Goal: Information Seeking & Learning: Stay updated

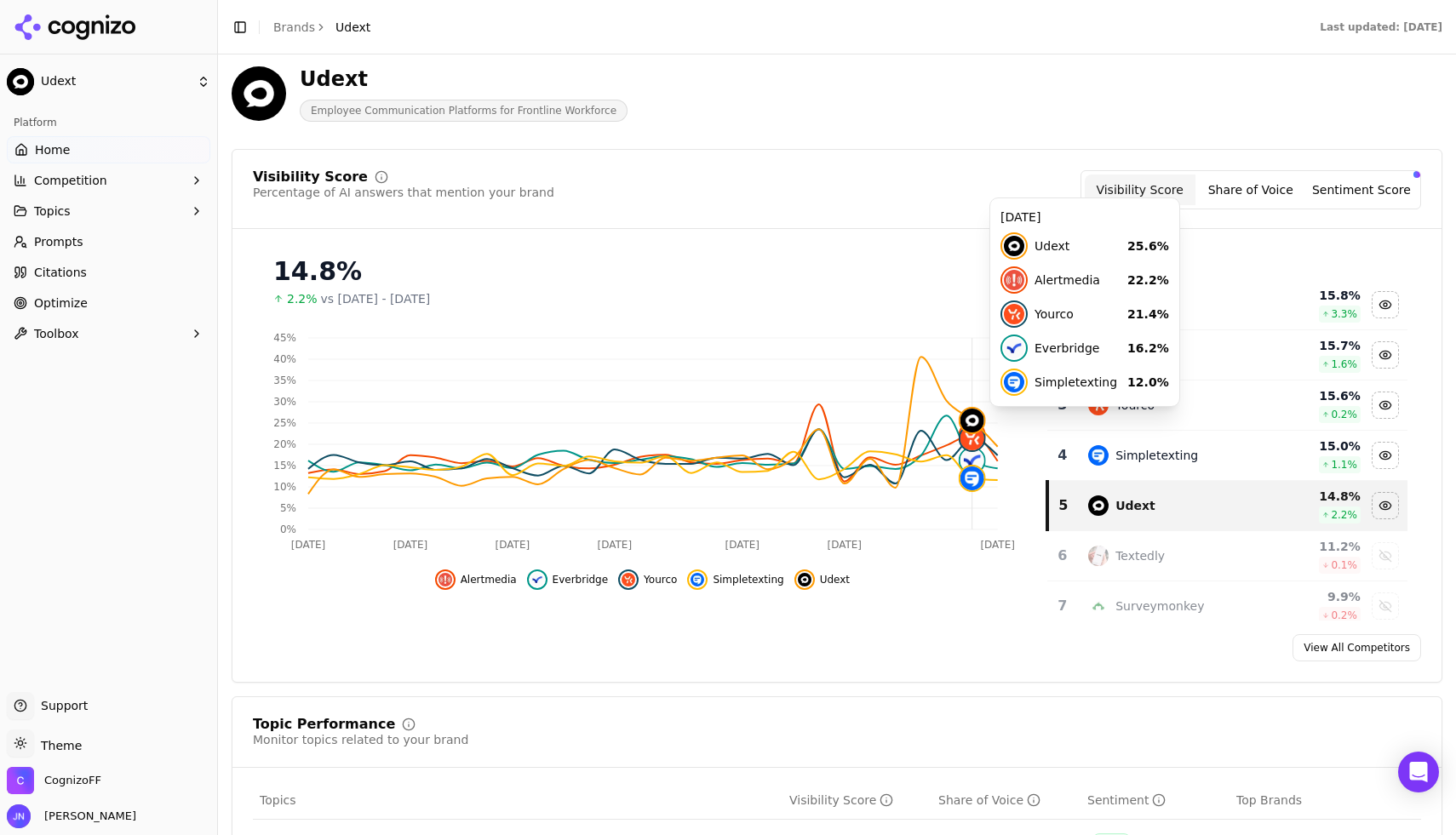
scroll to position [98, 0]
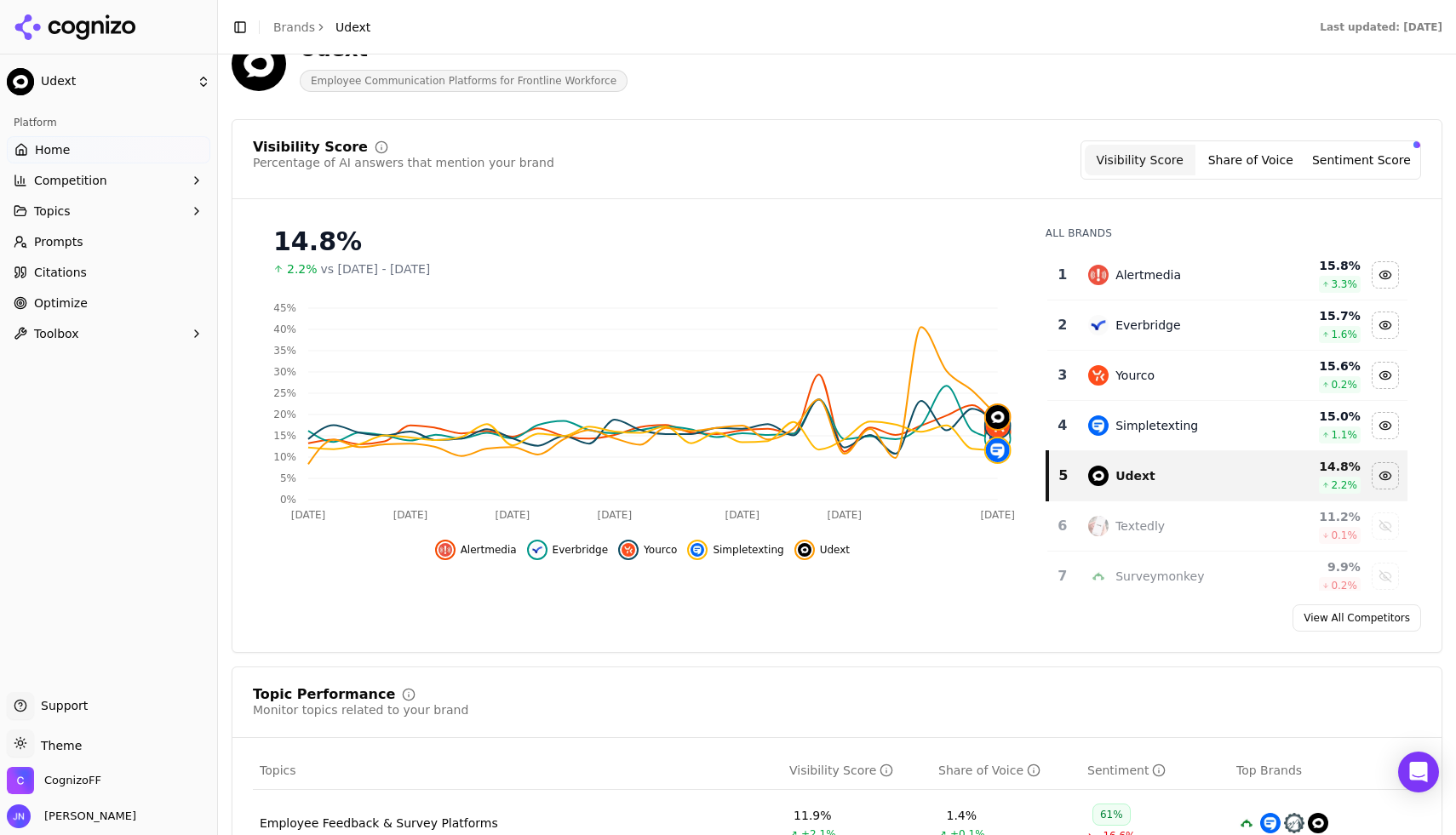
click at [1295, 169] on button "Share of Voice" at bounding box center [1251, 159] width 111 height 30
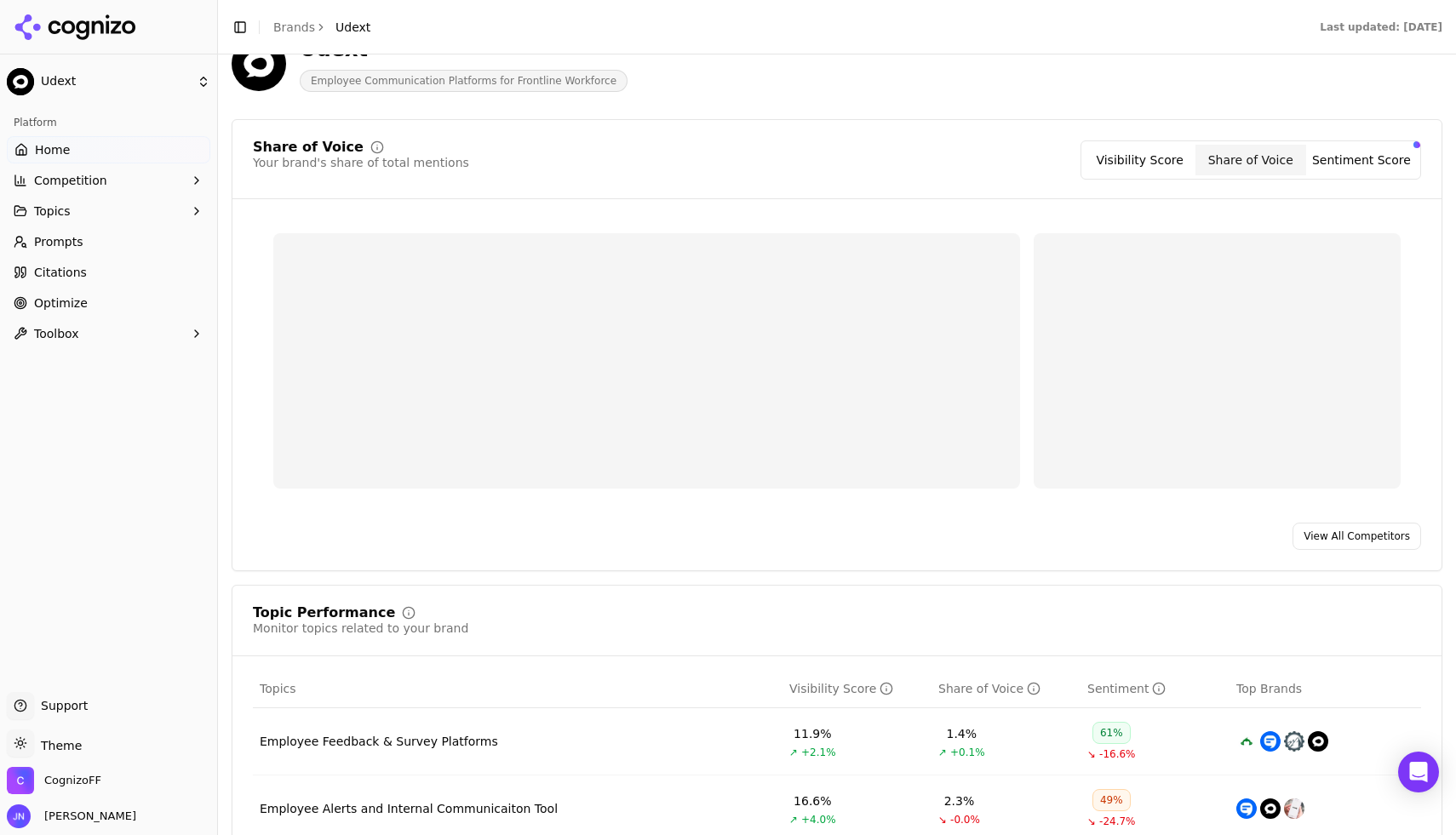
click at [1332, 168] on button "Sentiment Score" at bounding box center [1362, 159] width 111 height 30
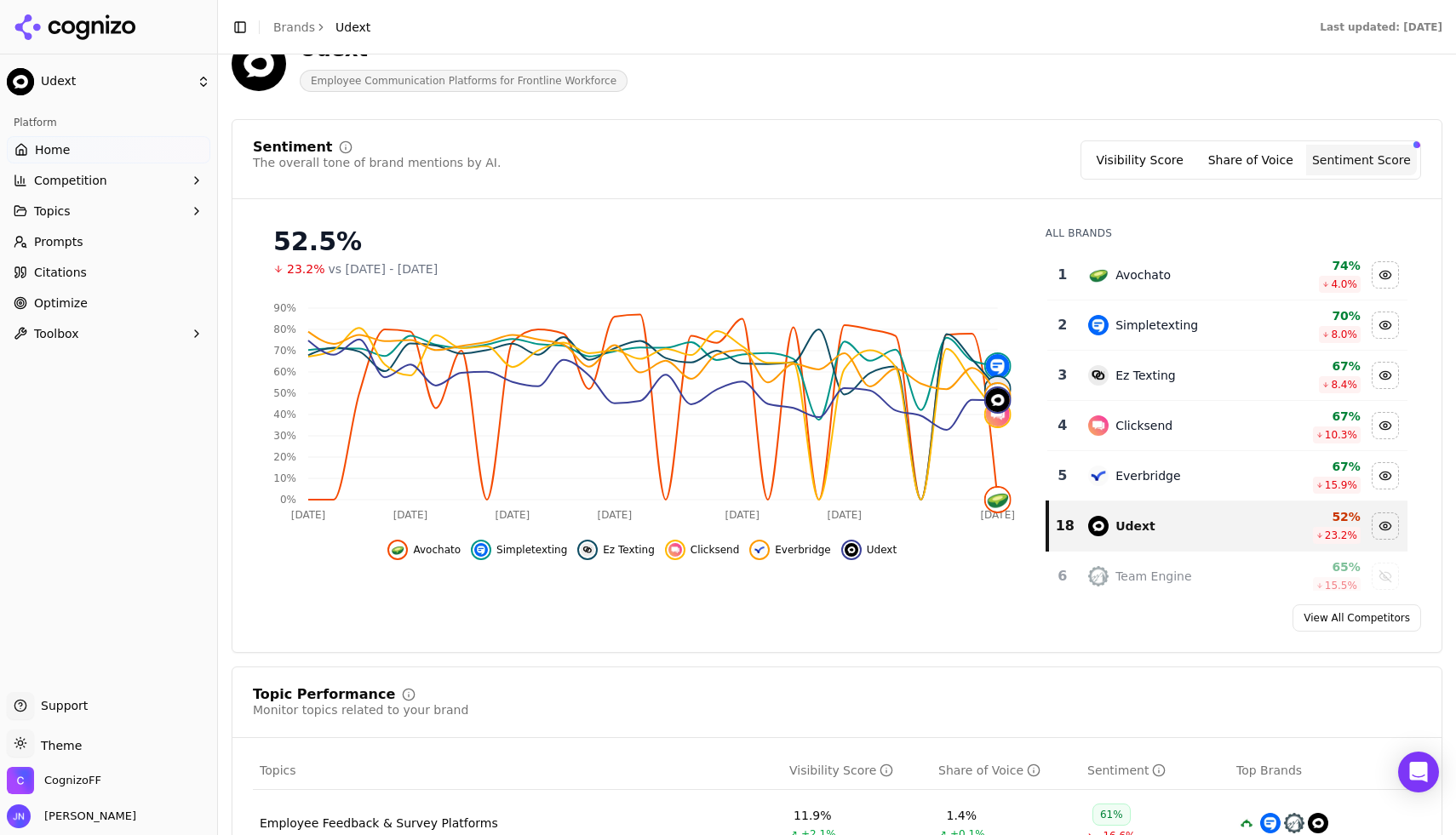
click at [456, 160] on div "The overall tone of brand mentions by AI." at bounding box center [376, 162] width 248 height 17
click at [424, 160] on div "The overall tone of brand mentions by AI." at bounding box center [376, 162] width 248 height 17
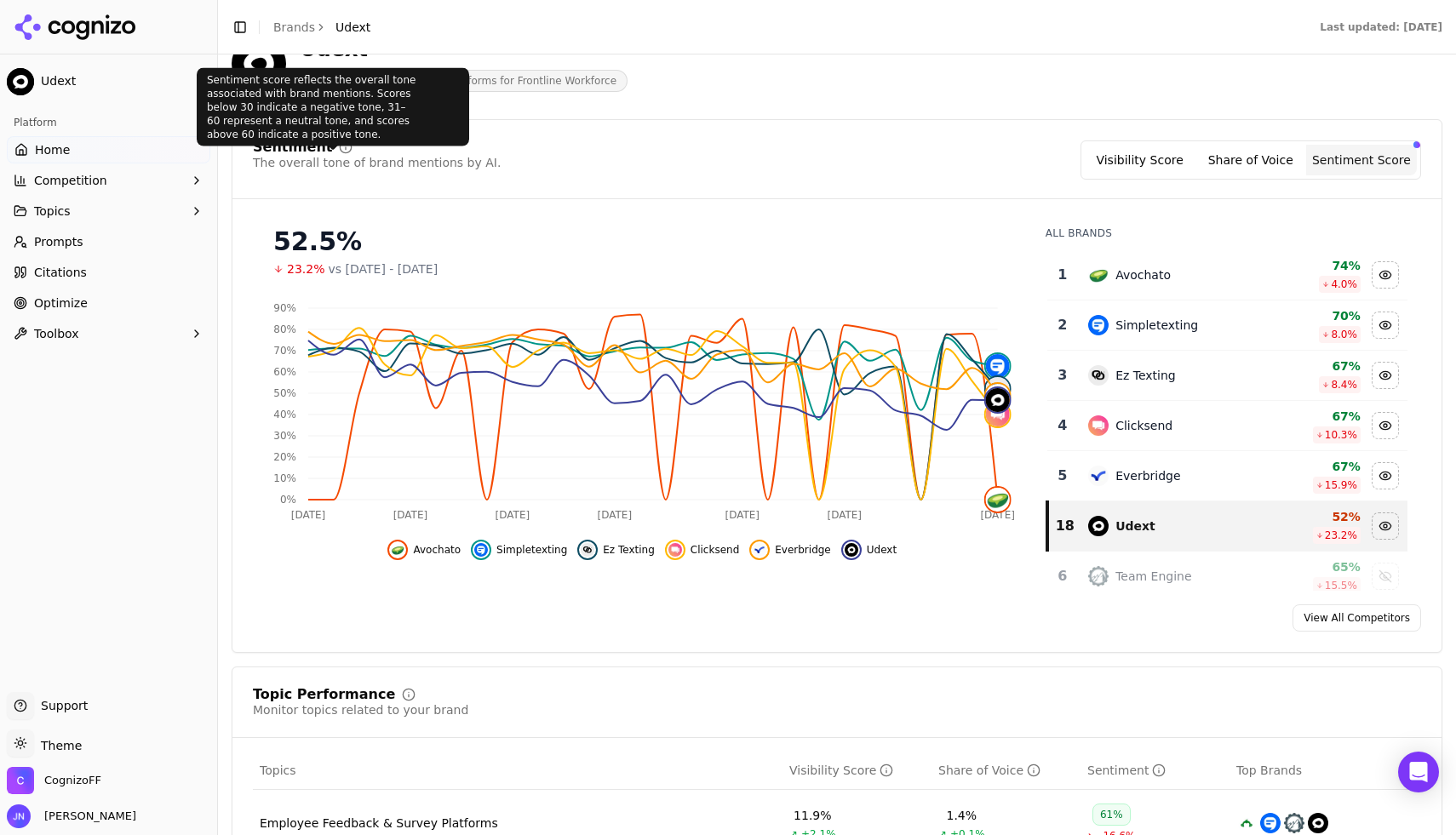
click at [323, 146] on div "Sentiment" at bounding box center [376, 146] width 248 height 14
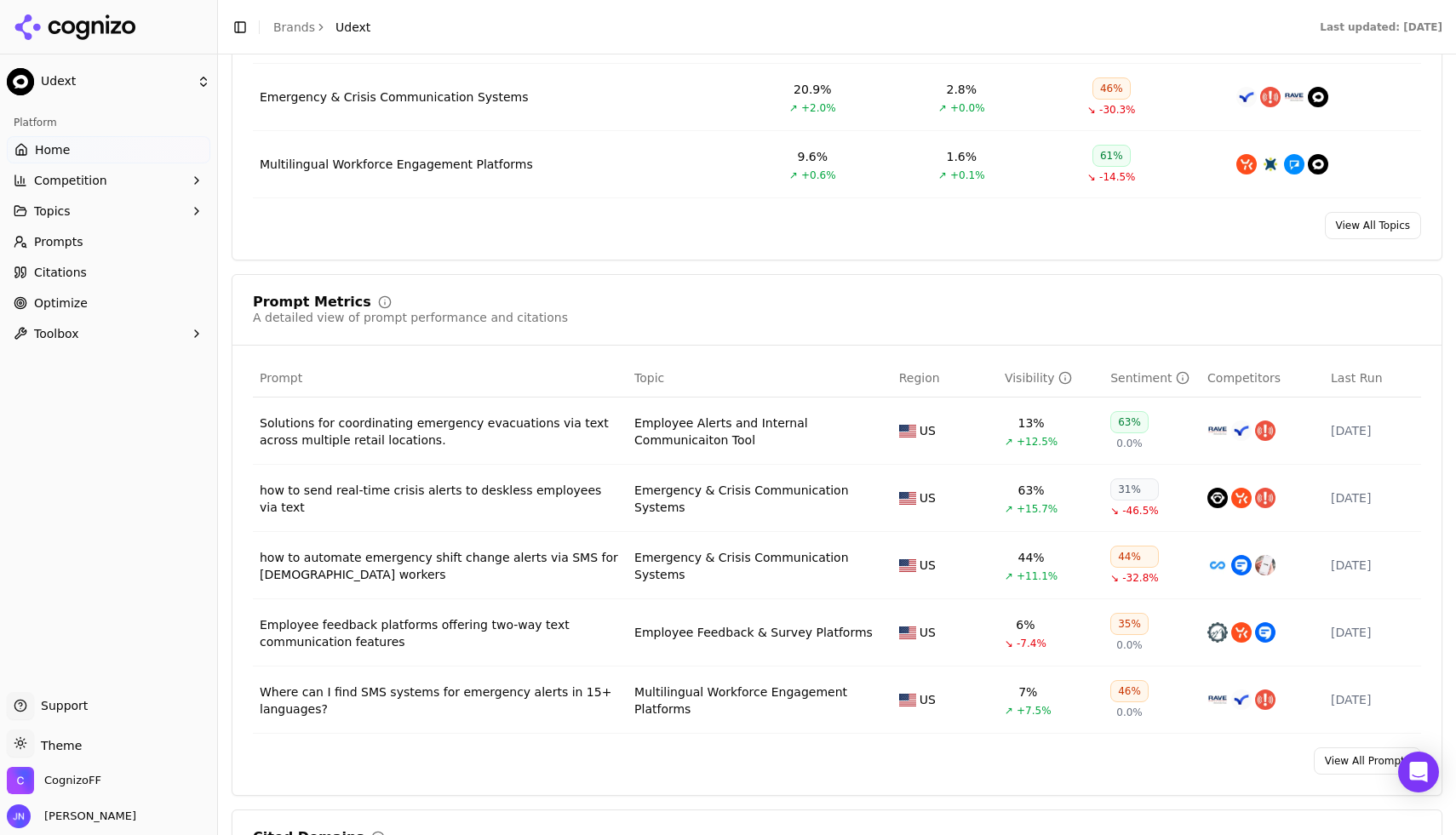
scroll to position [990, 0]
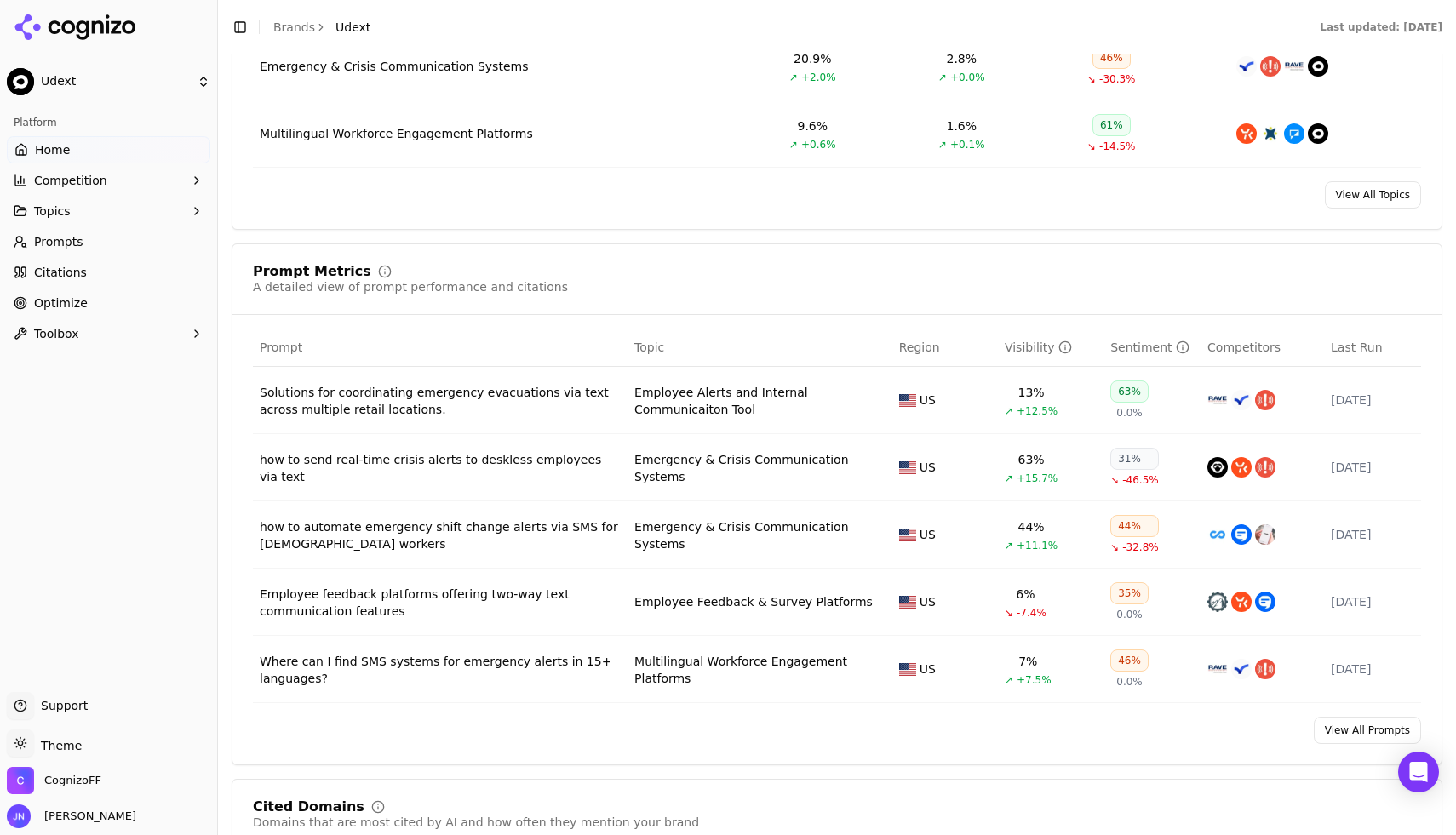
click at [1125, 387] on div "63%" at bounding box center [1130, 392] width 38 height 22
click at [1243, 342] on span "Competitors" at bounding box center [1244, 347] width 73 height 17
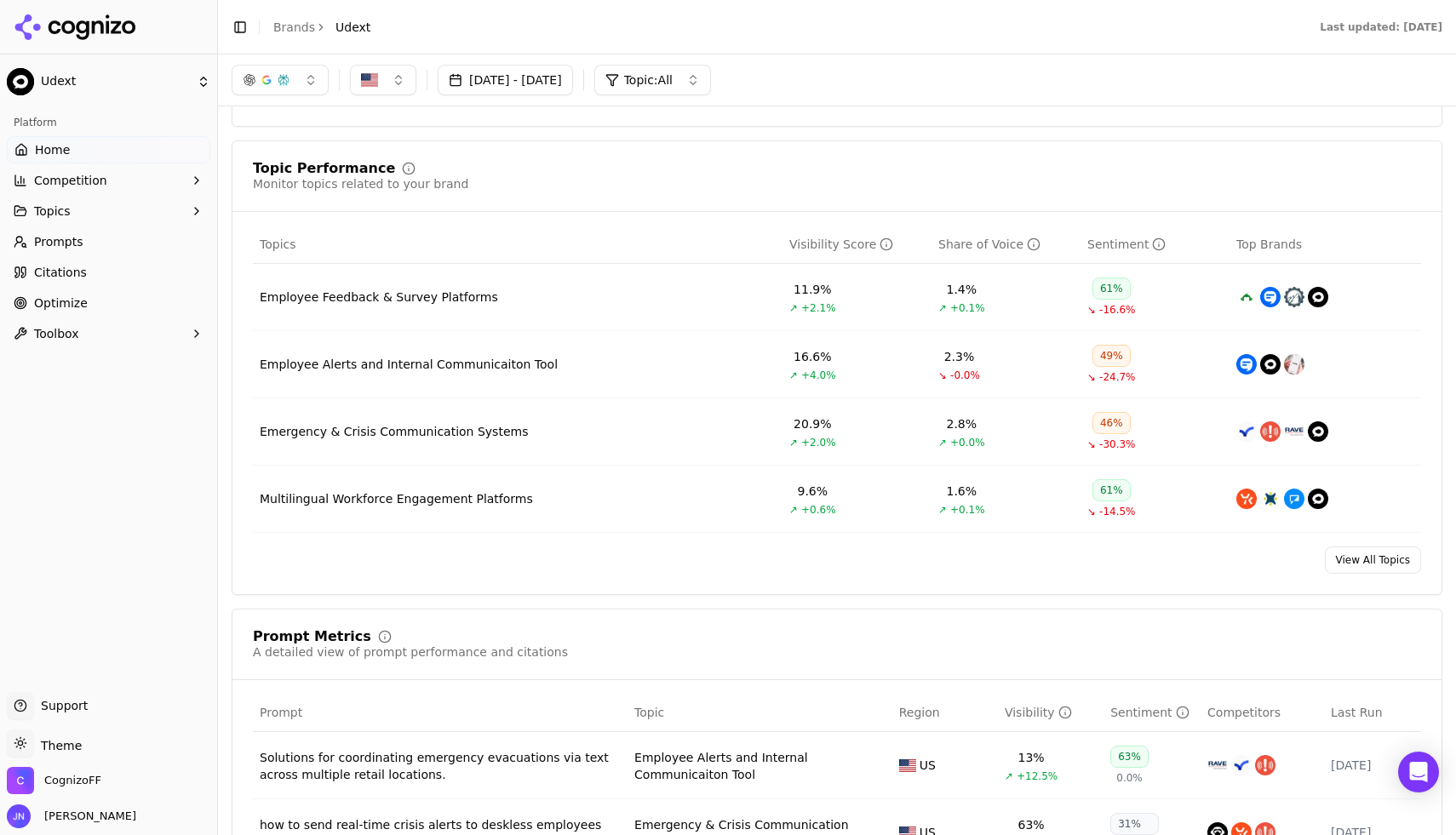
scroll to position [0, 0]
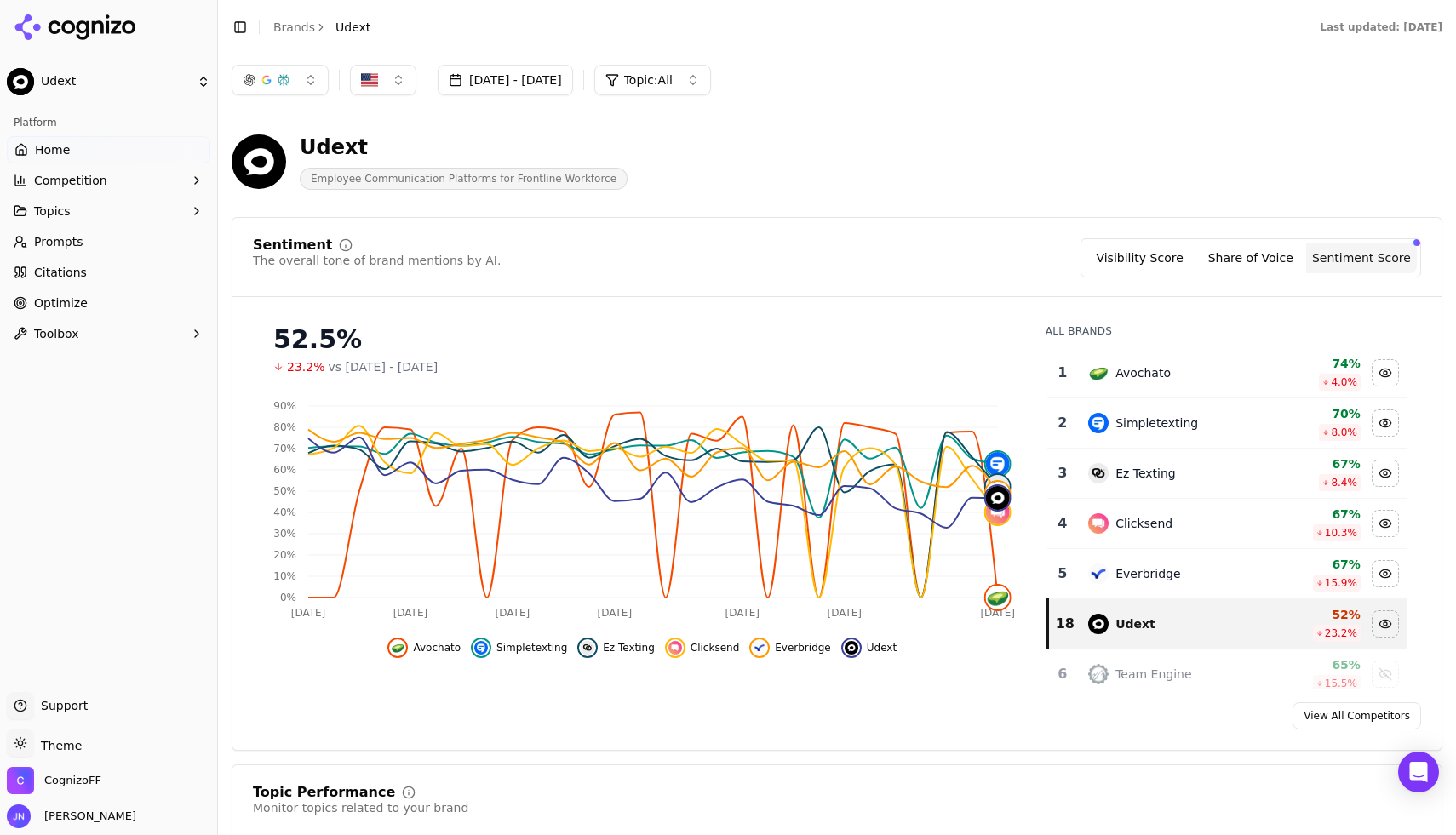
click at [1167, 252] on button "Visibility Score" at bounding box center [1140, 257] width 111 height 30
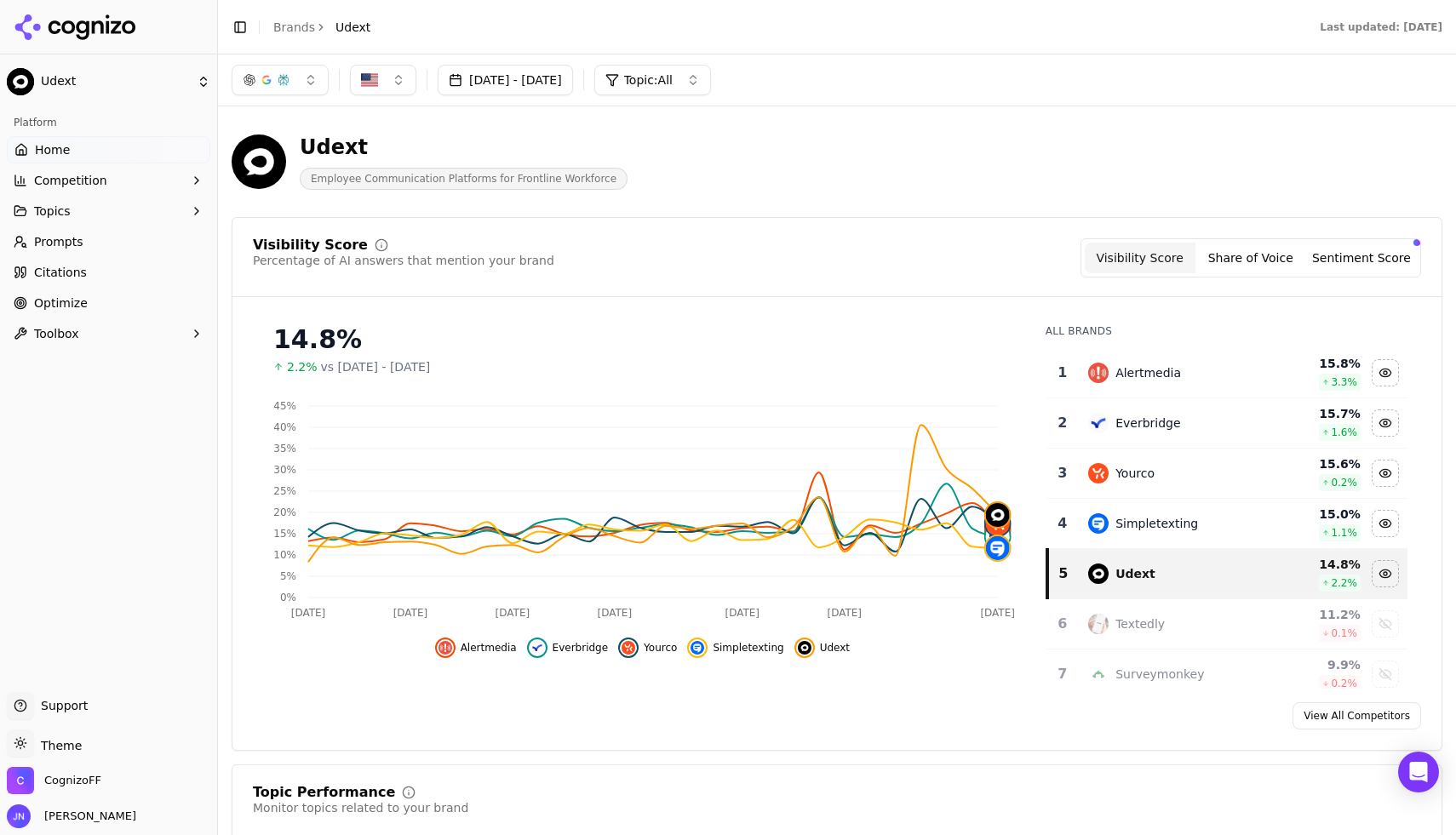
click at [573, 71] on button "[DATE] - [DATE]" at bounding box center [505, 80] width 136 height 30
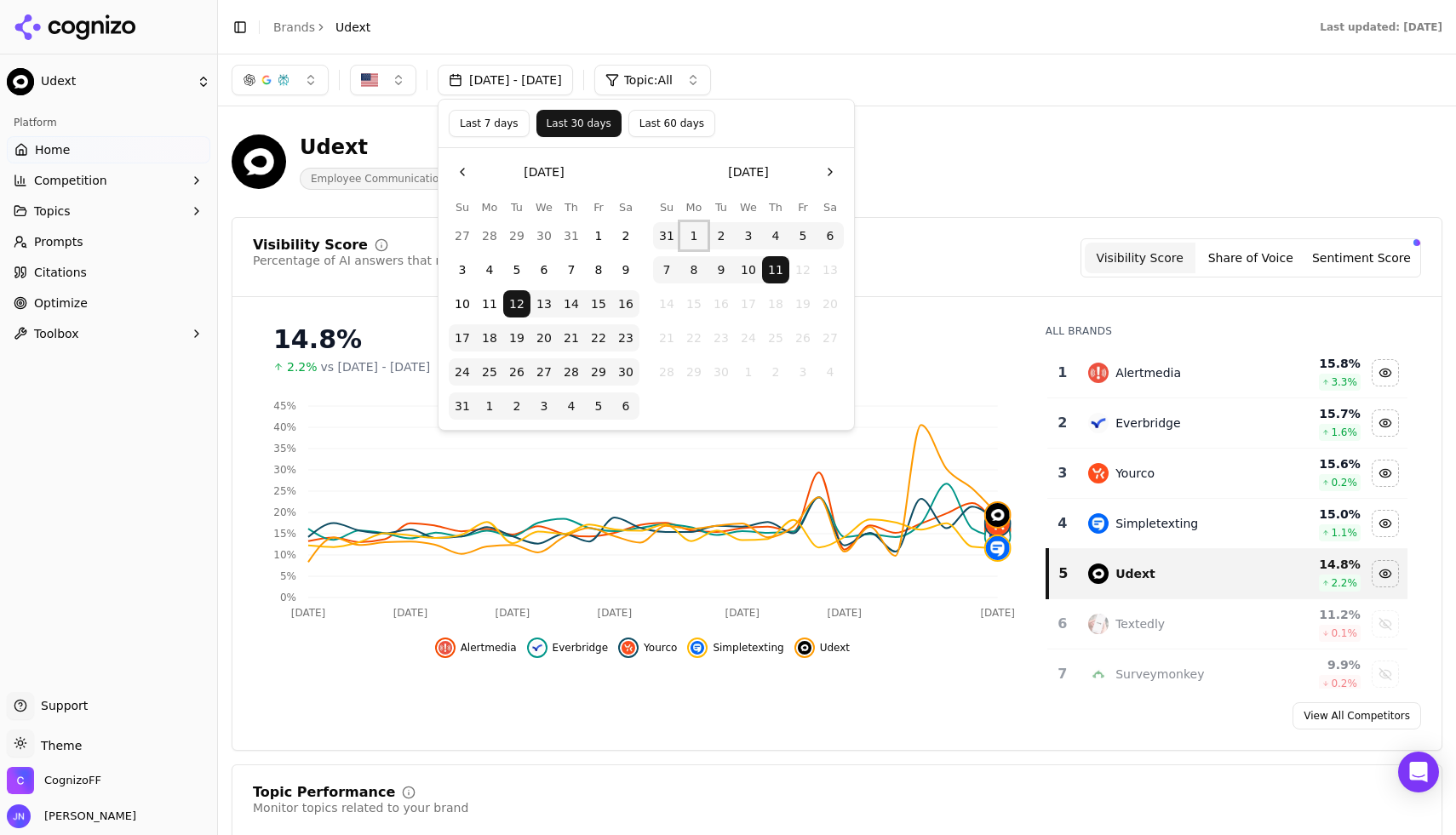
click at [691, 226] on button "1" at bounding box center [694, 236] width 27 height 27
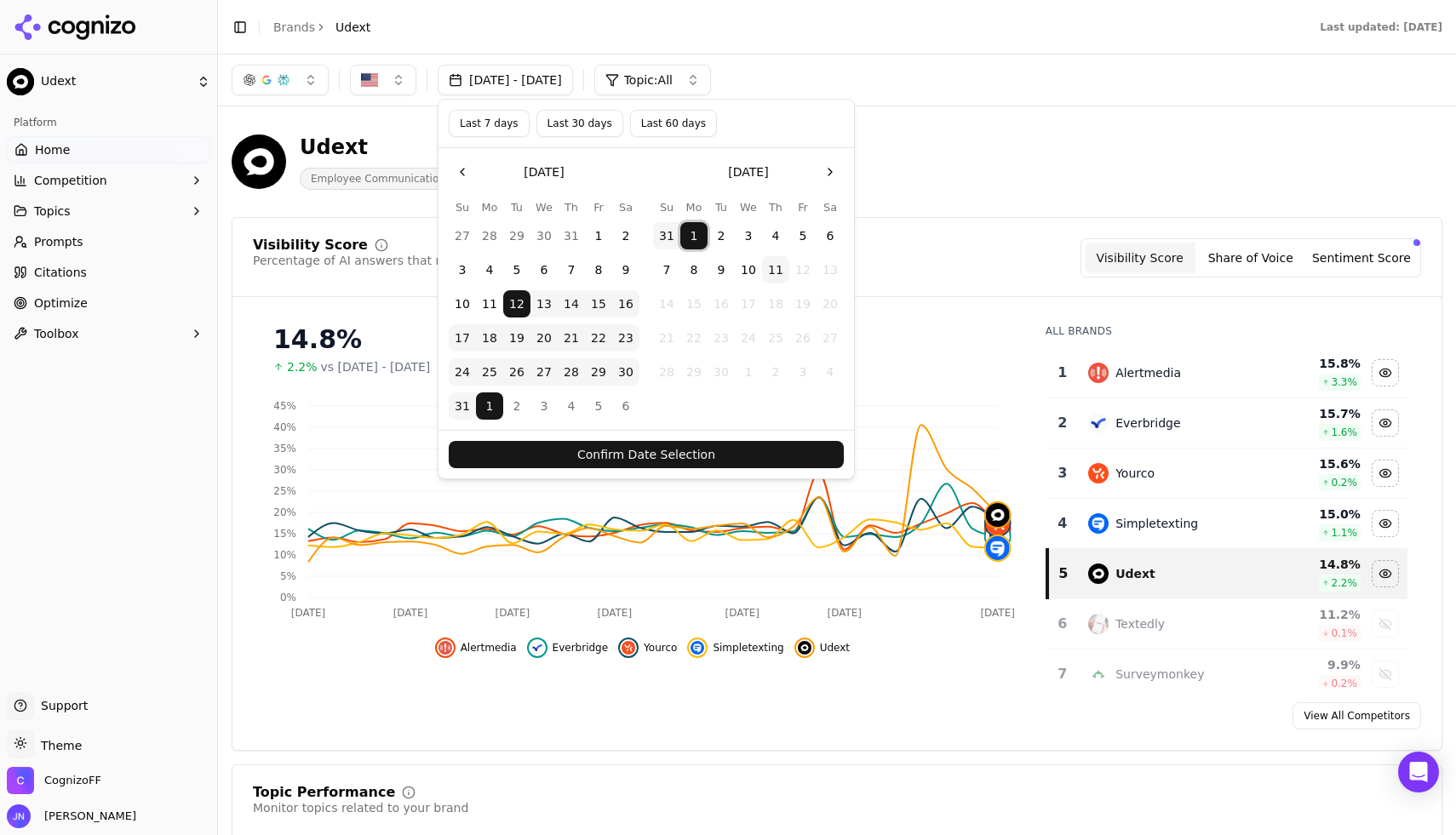
click at [767, 267] on button "11" at bounding box center [776, 270] width 27 height 27
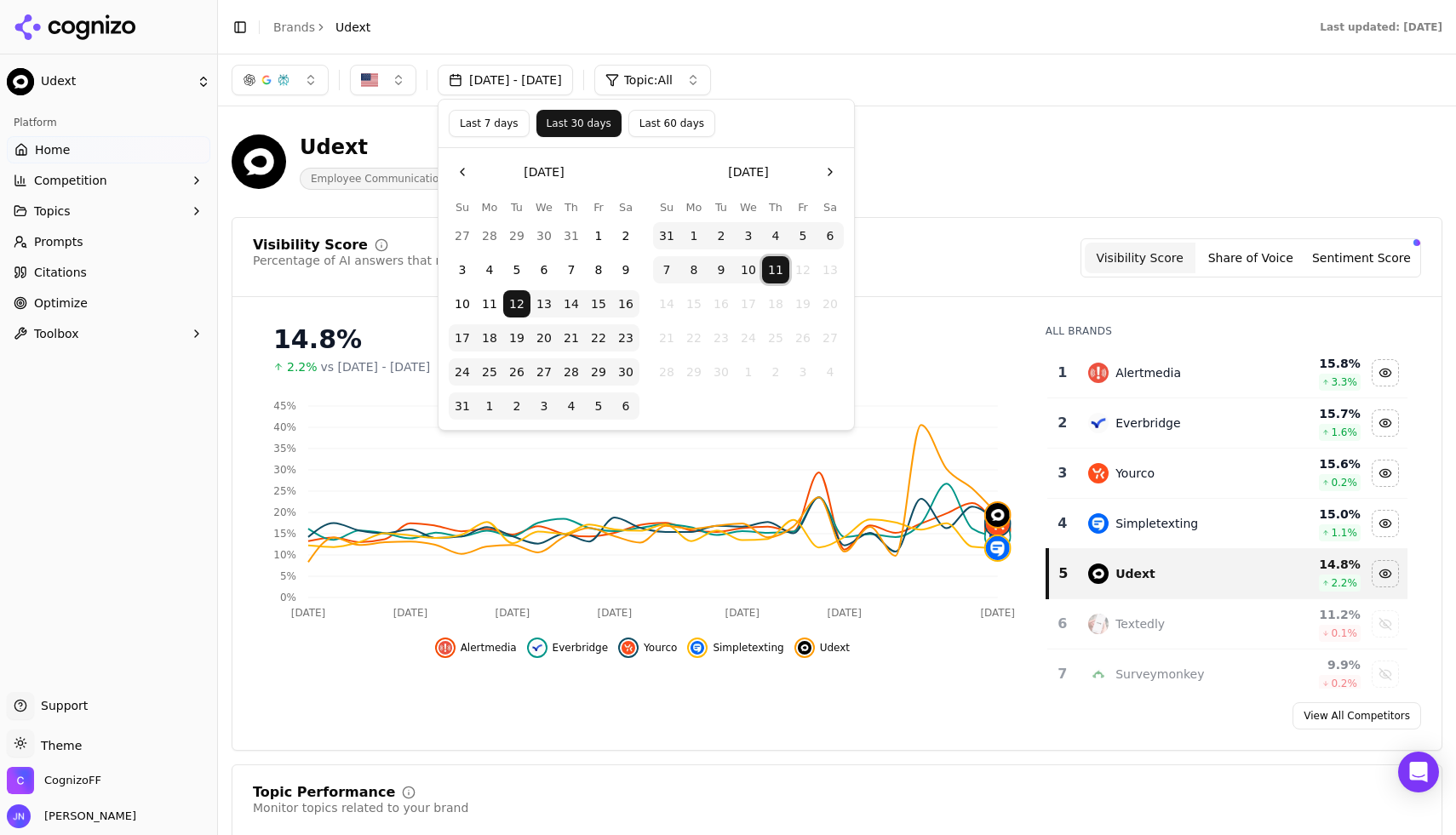
click at [700, 236] on button "1" at bounding box center [694, 236] width 27 height 27
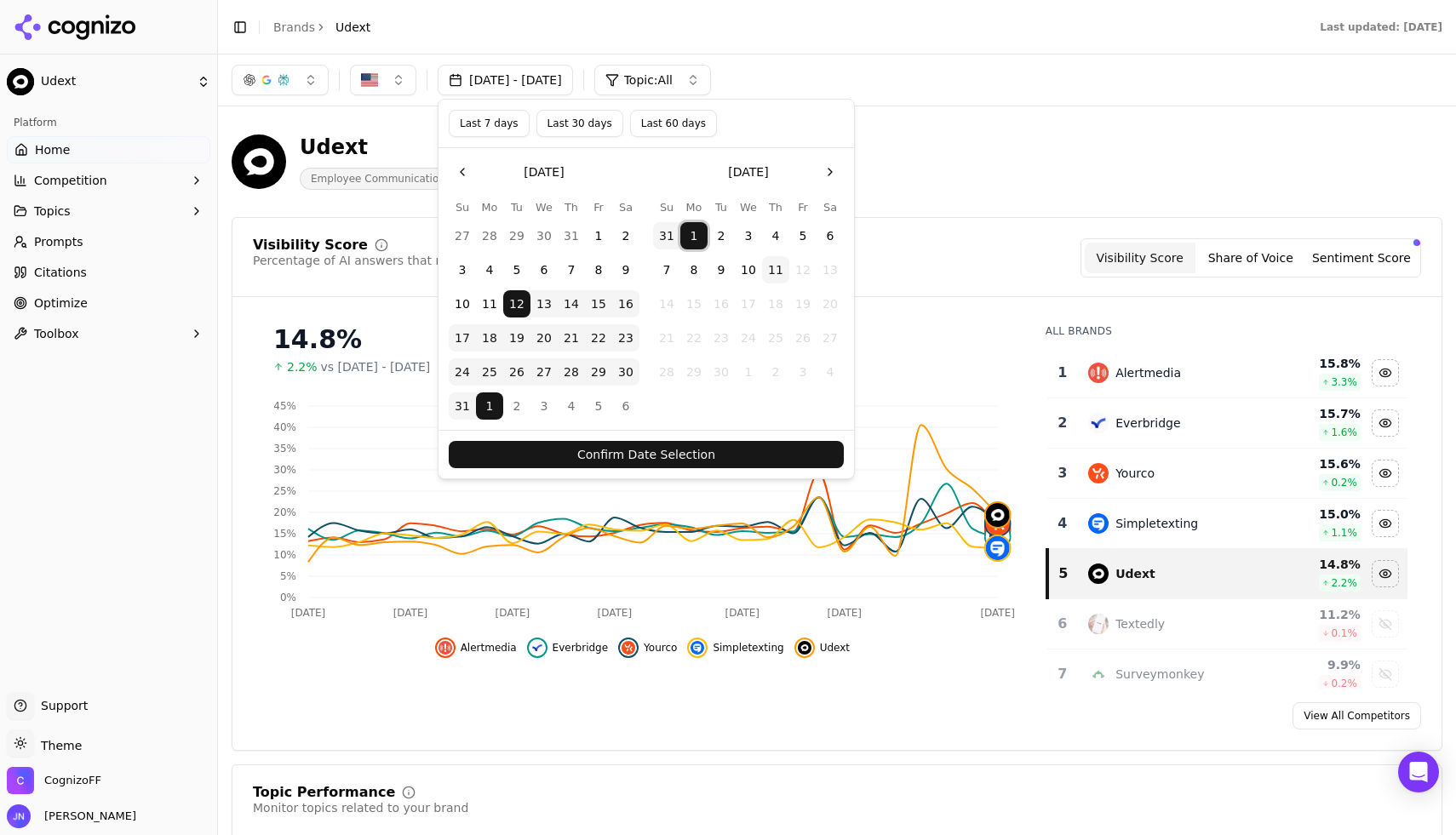
click at [496, 130] on button "Last 7 days" at bounding box center [489, 124] width 81 height 27
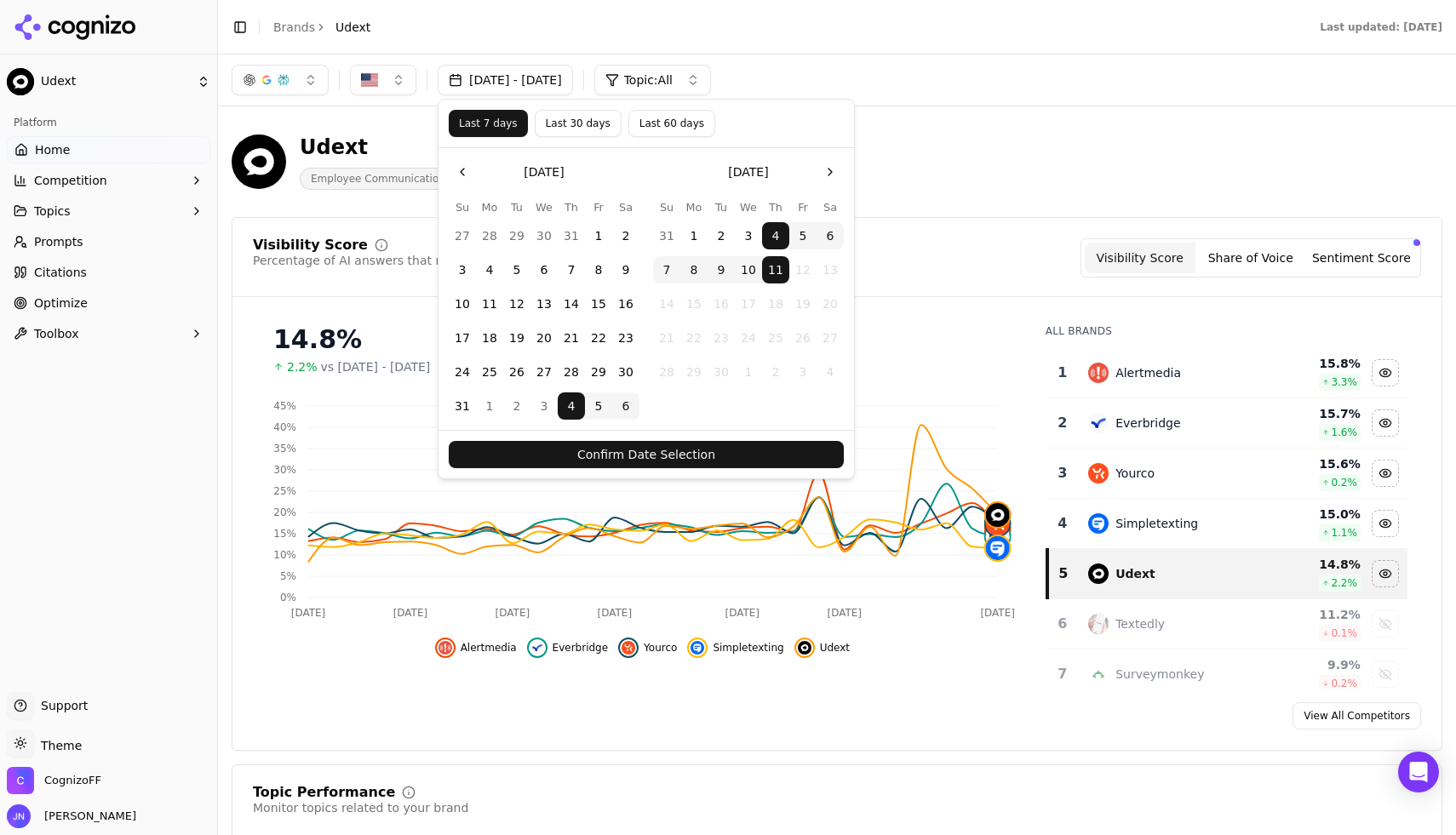
click at [647, 447] on button "Confirm Date Selection" at bounding box center [647, 455] width 396 height 27
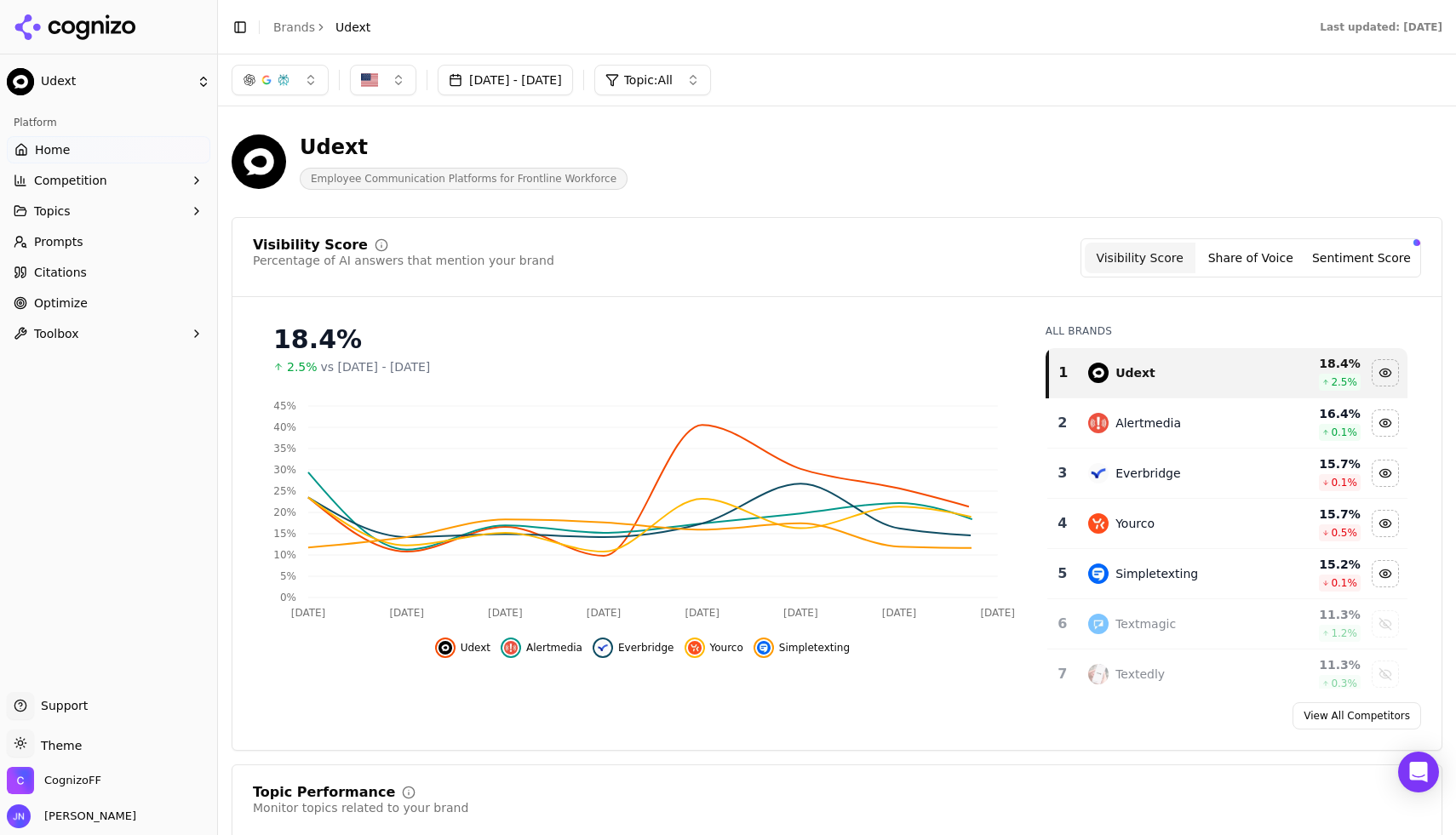
click at [818, 129] on div "Udext Employee Communication Platforms for Frontline Workforce" at bounding box center [837, 161] width 1211 height 83
click at [289, 84] on div "button" at bounding box center [283, 80] width 14 height 14
click at [288, 84] on div "button" at bounding box center [283, 80] width 14 height 14
click at [371, 72] on img "button" at bounding box center [369, 80] width 17 height 17
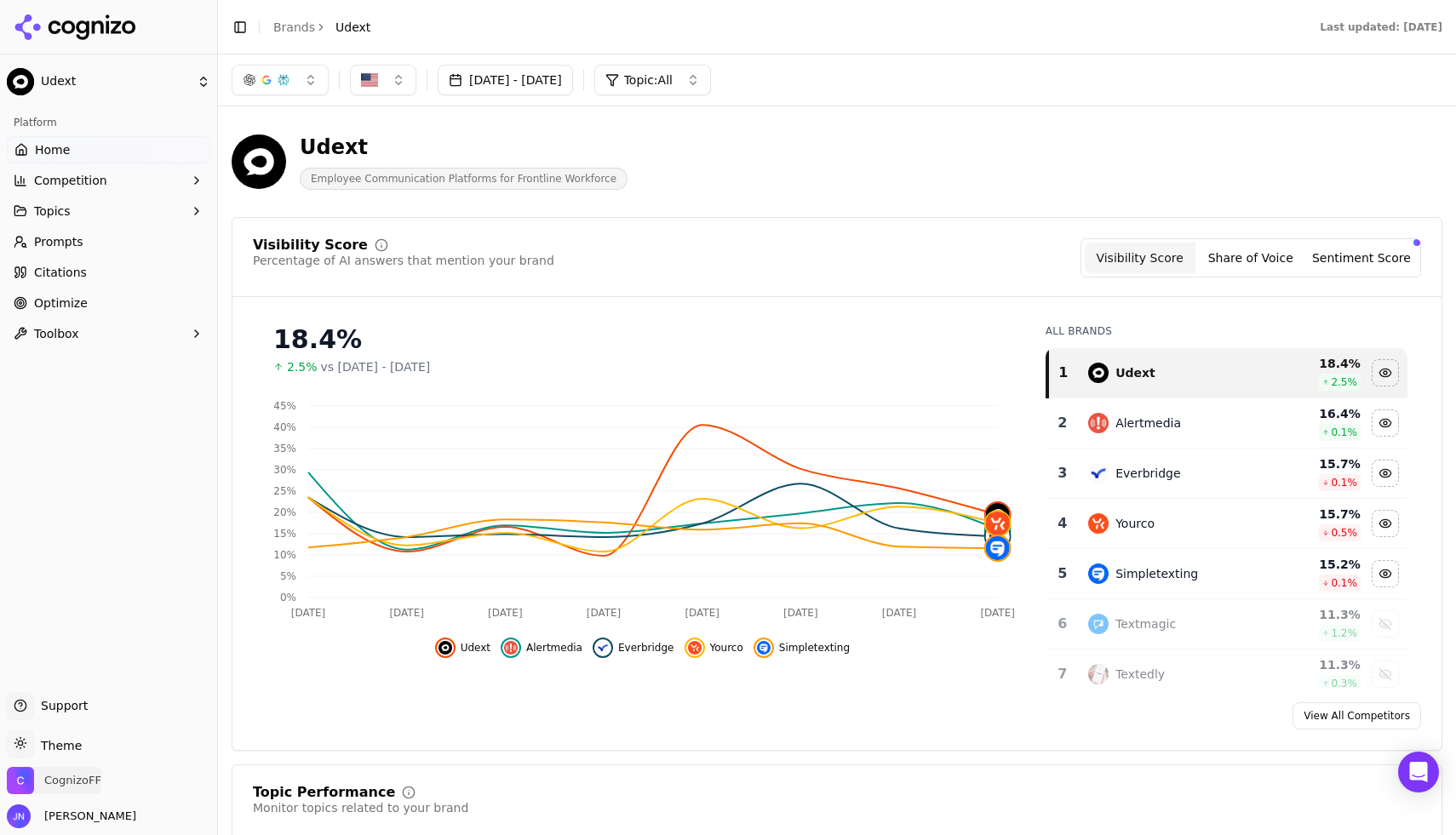
click at [66, 774] on span "CognizoFF" at bounding box center [72, 780] width 57 height 16
click at [67, 814] on span "[PERSON_NAME]" at bounding box center [87, 817] width 99 height 16
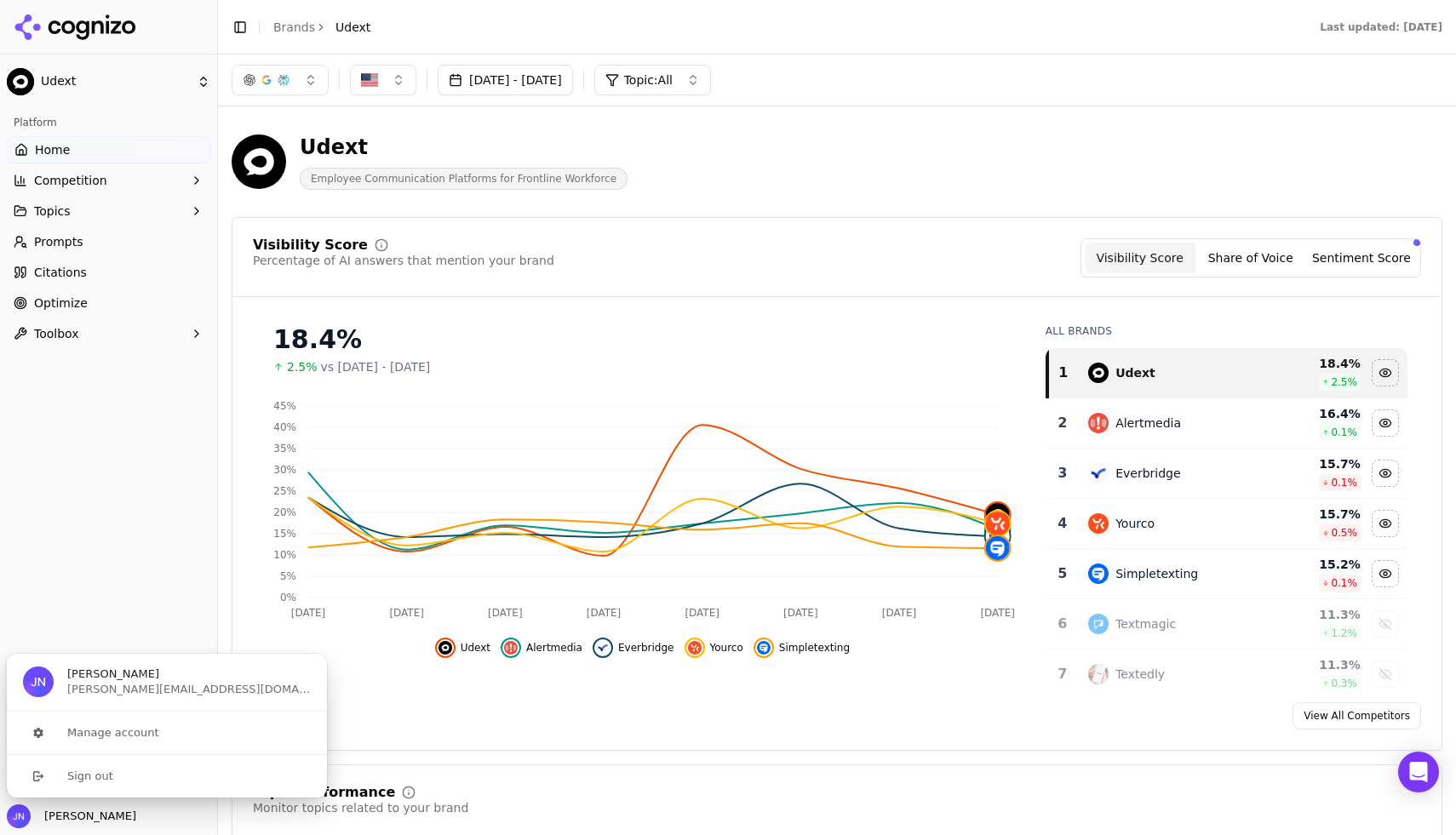
click at [179, 823] on div "[PERSON_NAME]" at bounding box center [108, 817] width 203 height 24
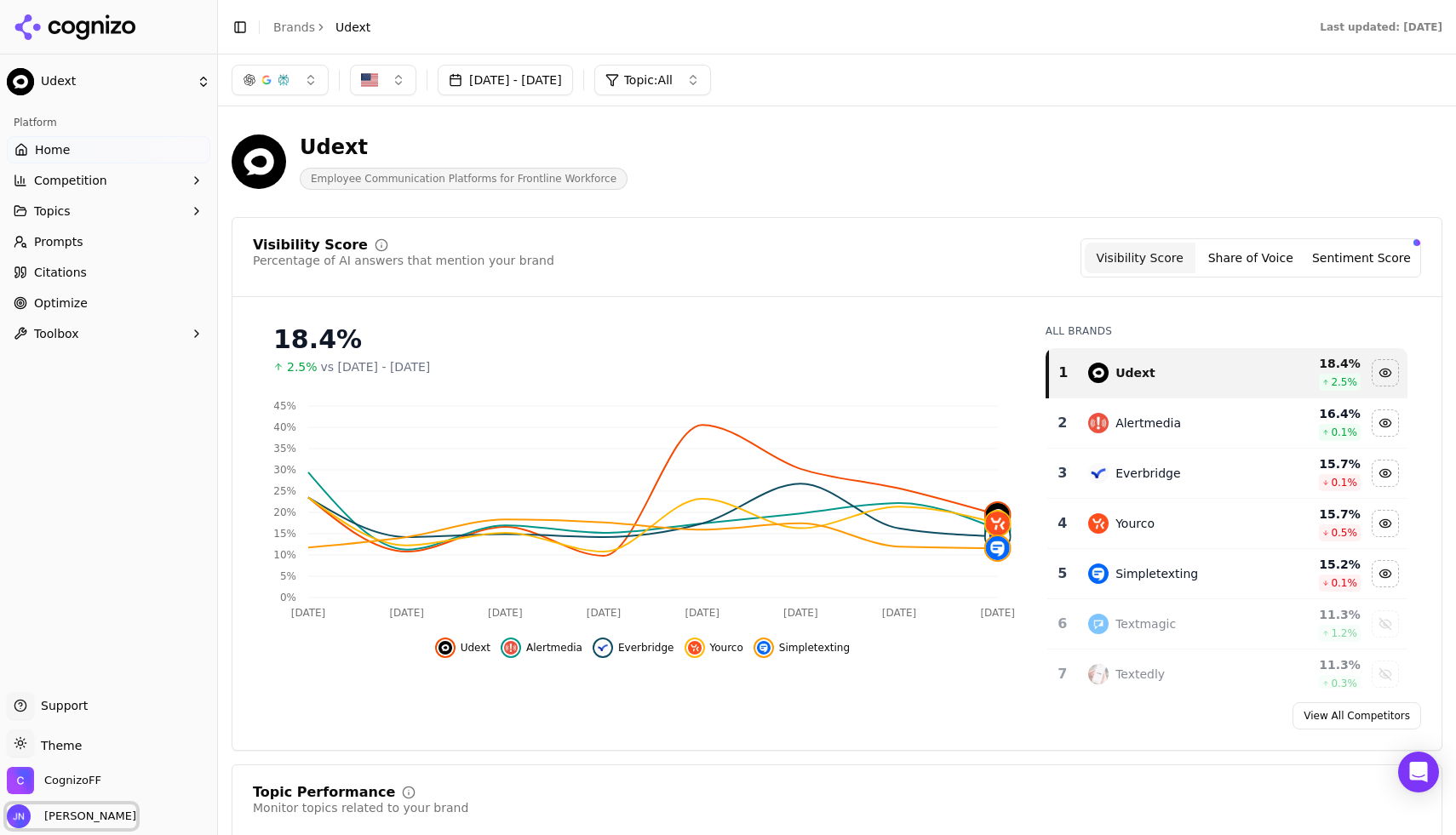
click at [46, 814] on span "[PERSON_NAME]" at bounding box center [87, 817] width 99 height 16
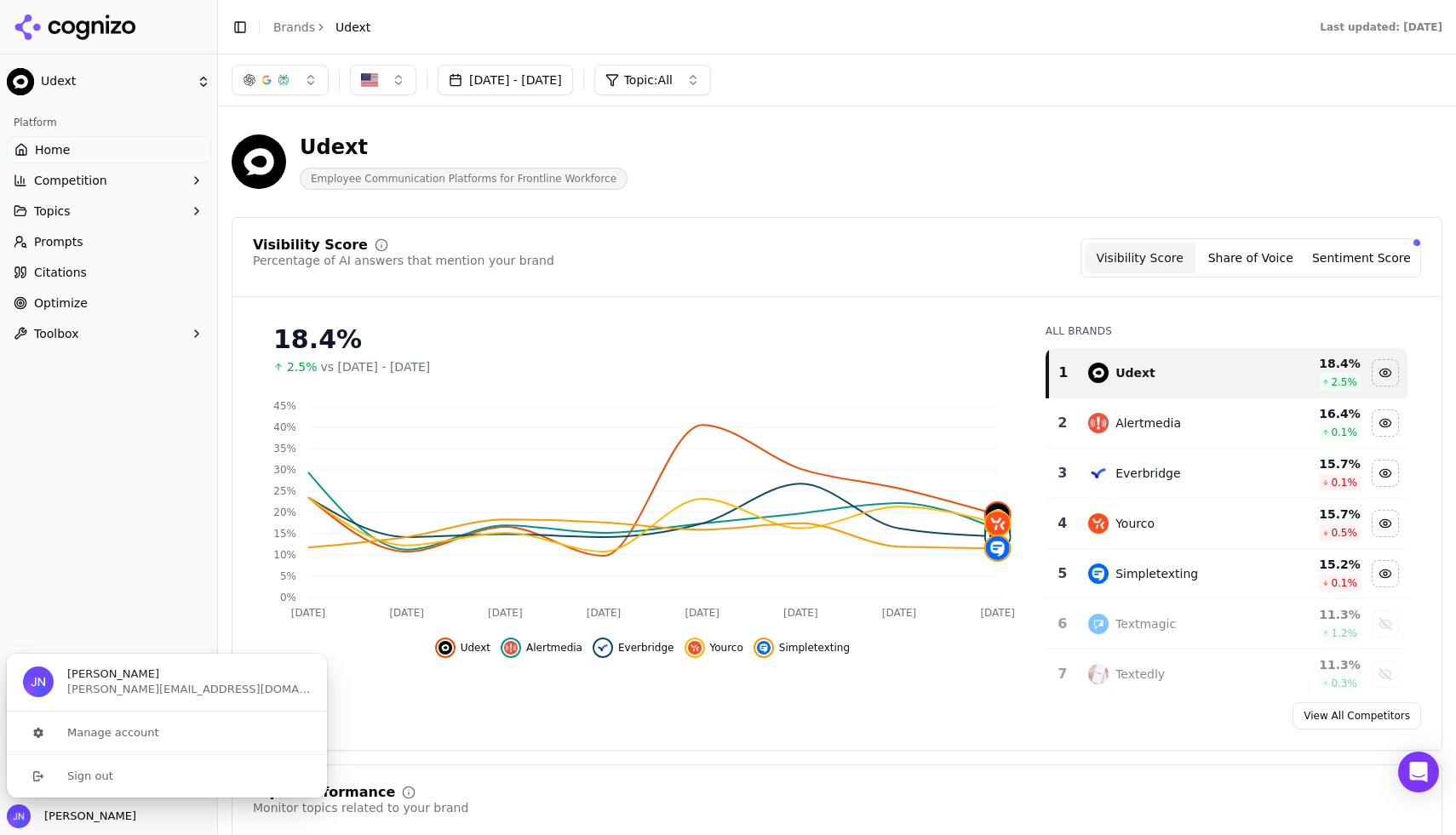
click at [118, 602] on div "Platform Home Competition Topics Prompts Citations Optimize Toolbox" at bounding box center [108, 394] width 217 height 583
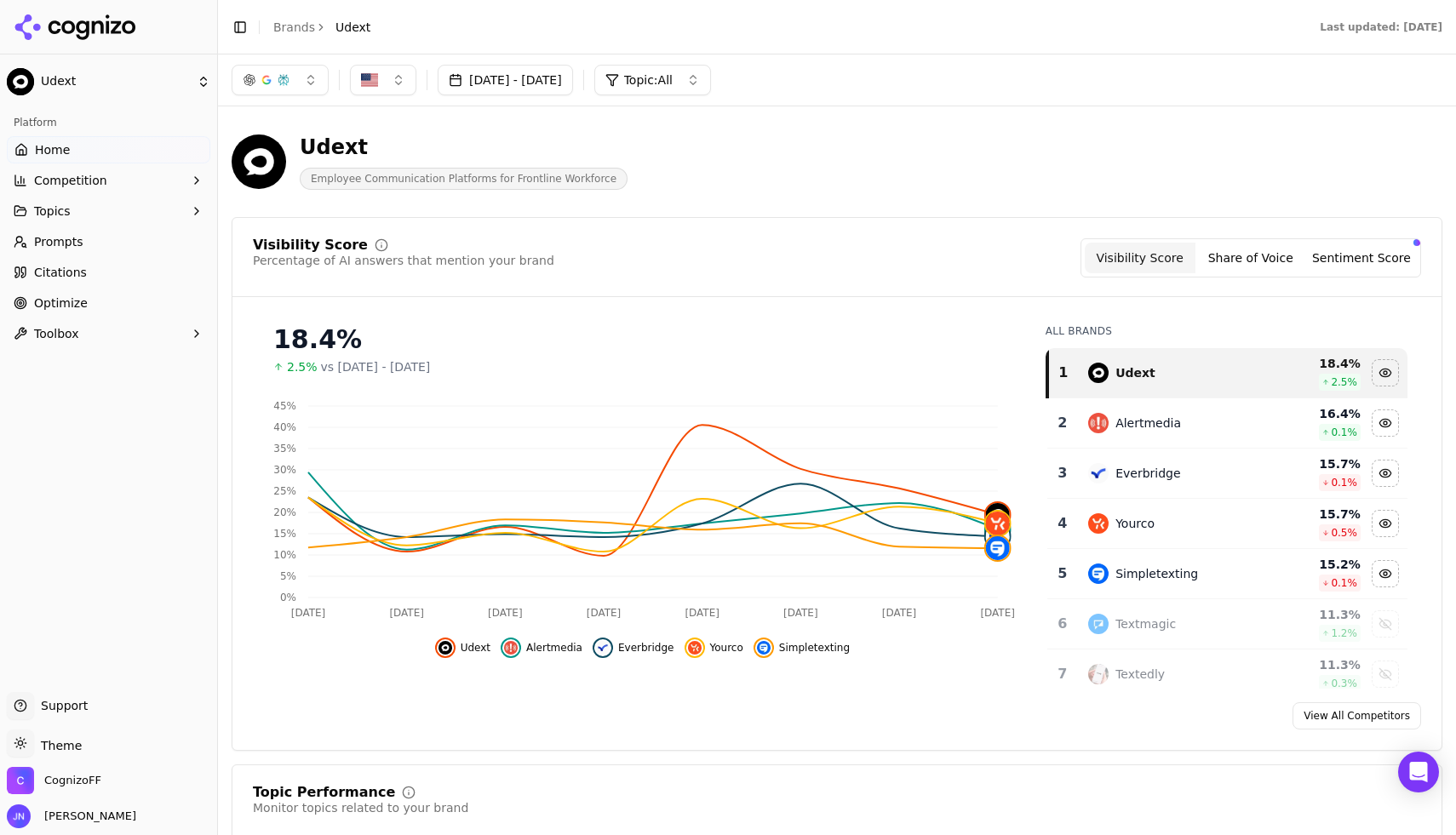
click at [92, 699] on div "Support Support" at bounding box center [108, 709] width 203 height 34
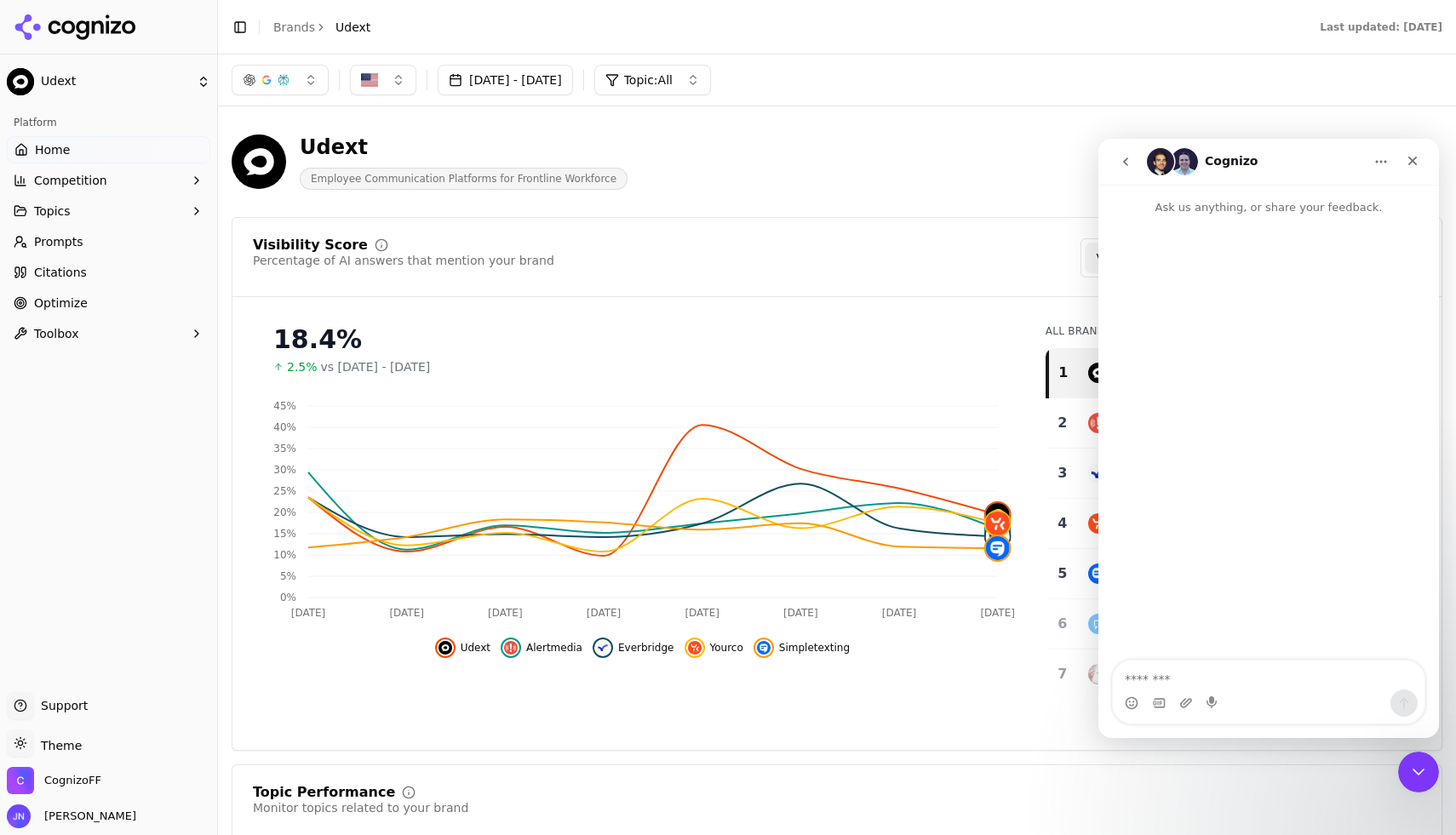
click at [1129, 160] on icon "go back" at bounding box center [1125, 161] width 14 height 14
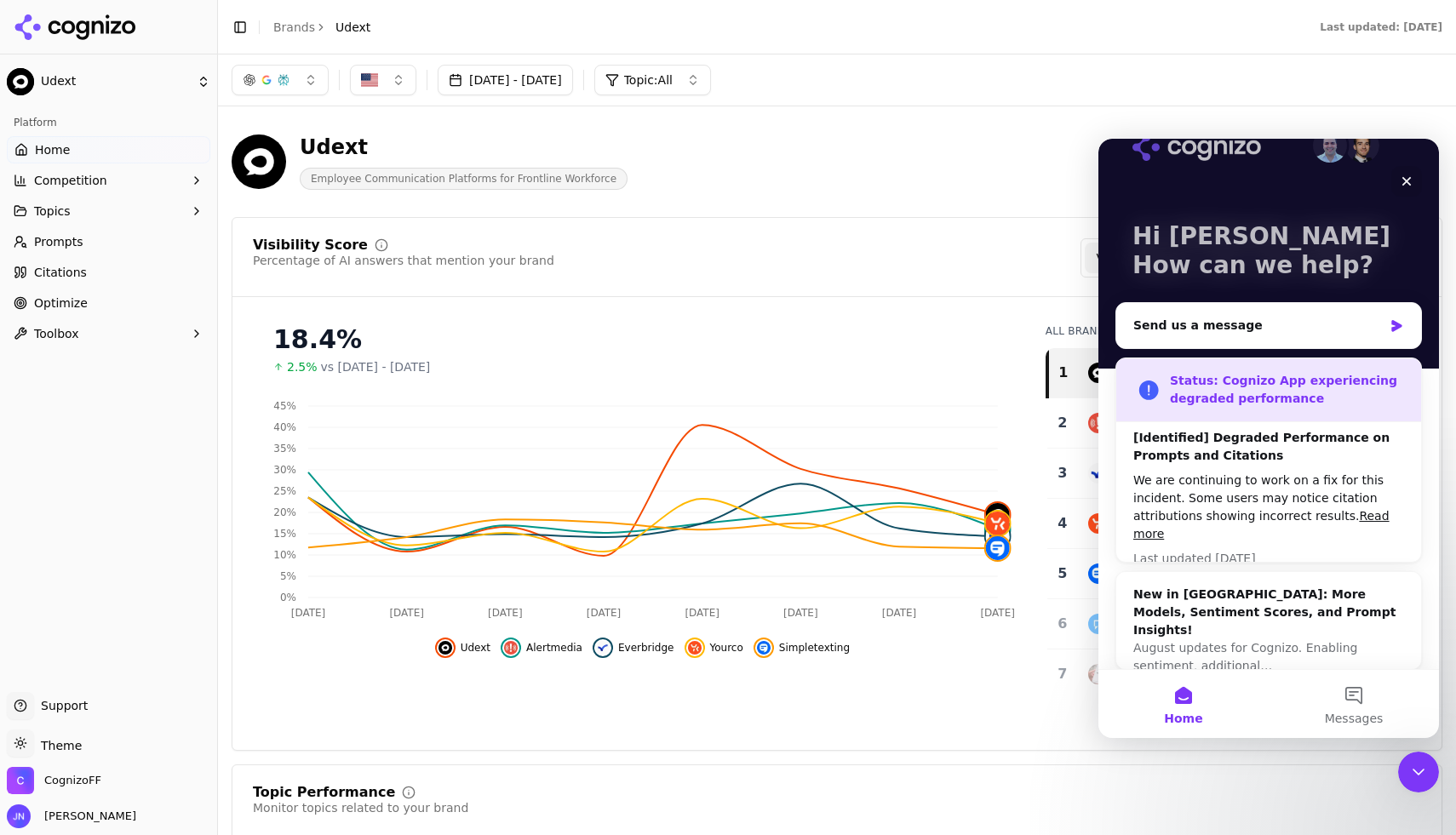
scroll to position [47, 0]
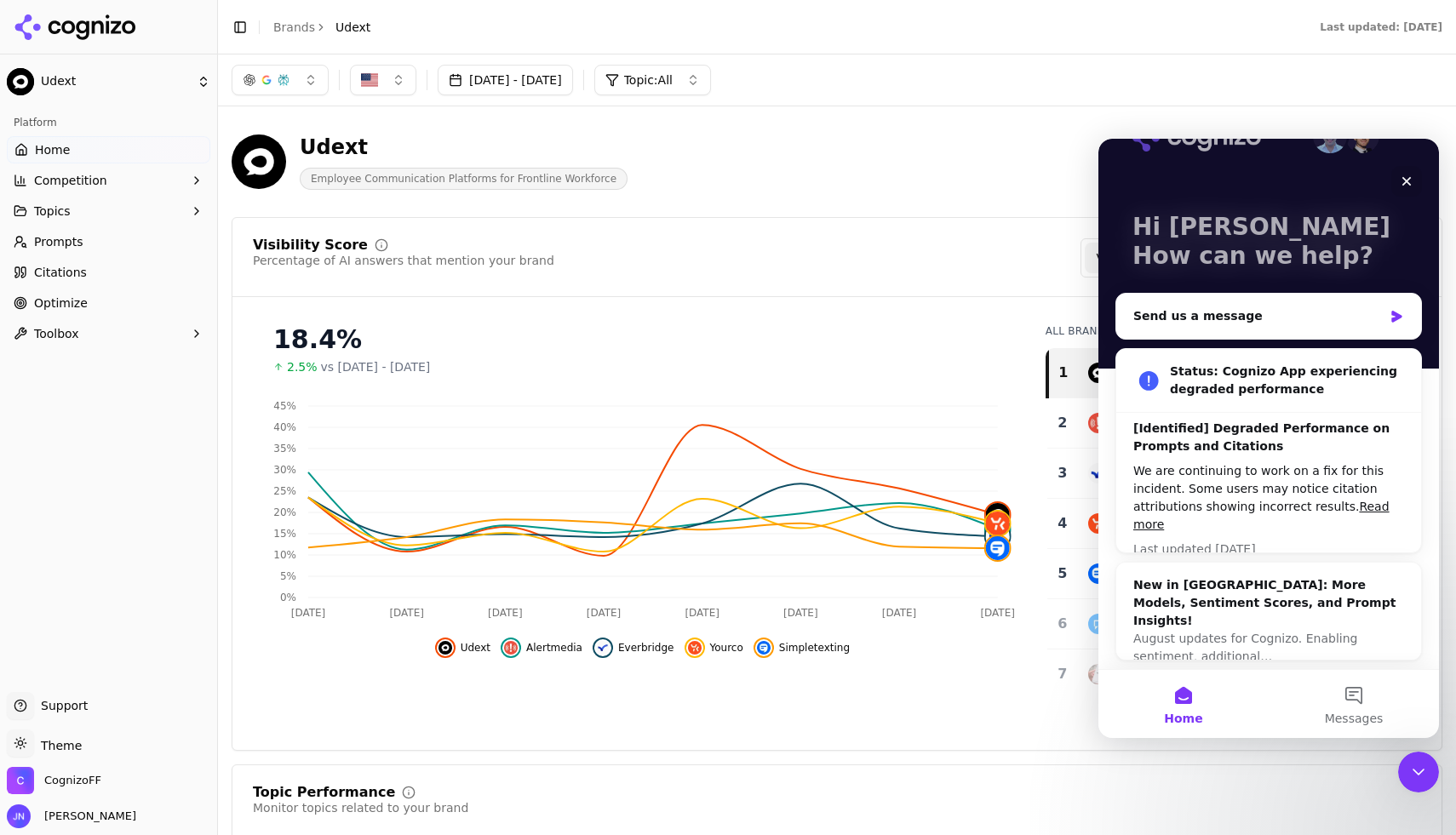
click at [1248, 429] on b "[Identified] Degraded Performance on Prompts and Citations" at bounding box center [1262, 437] width 256 height 31
click at [1231, 447] on div "[Identified] Degraded Performance on Prompts and Citations" at bounding box center [1269, 437] width 271 height 36
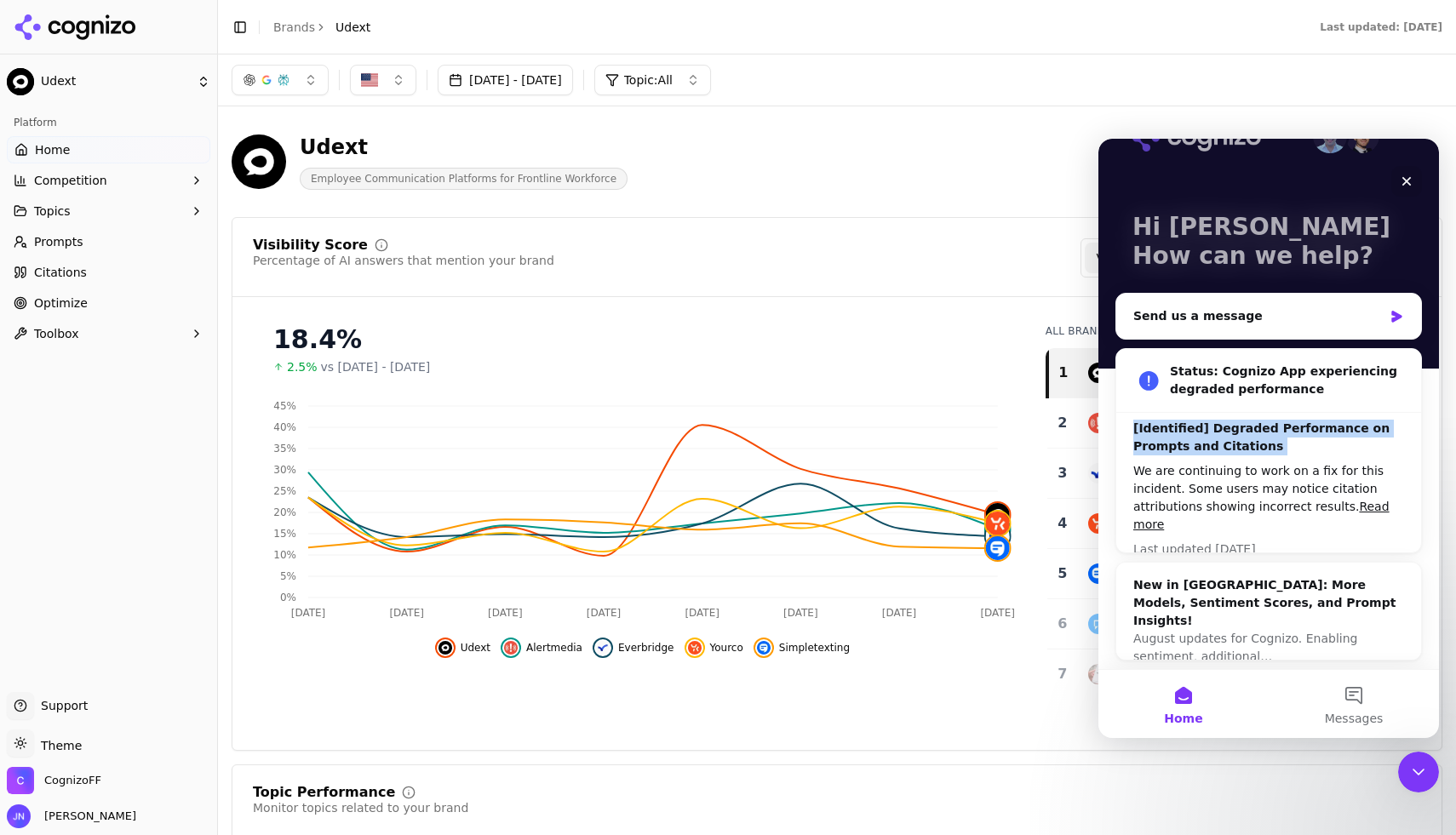
click at [1231, 447] on div "[Identified] Degraded Performance on Prompts and Citations" at bounding box center [1269, 437] width 271 height 36
click at [1234, 444] on div "[Identified] Degraded Performance on Prompts and Citations" at bounding box center [1269, 437] width 271 height 36
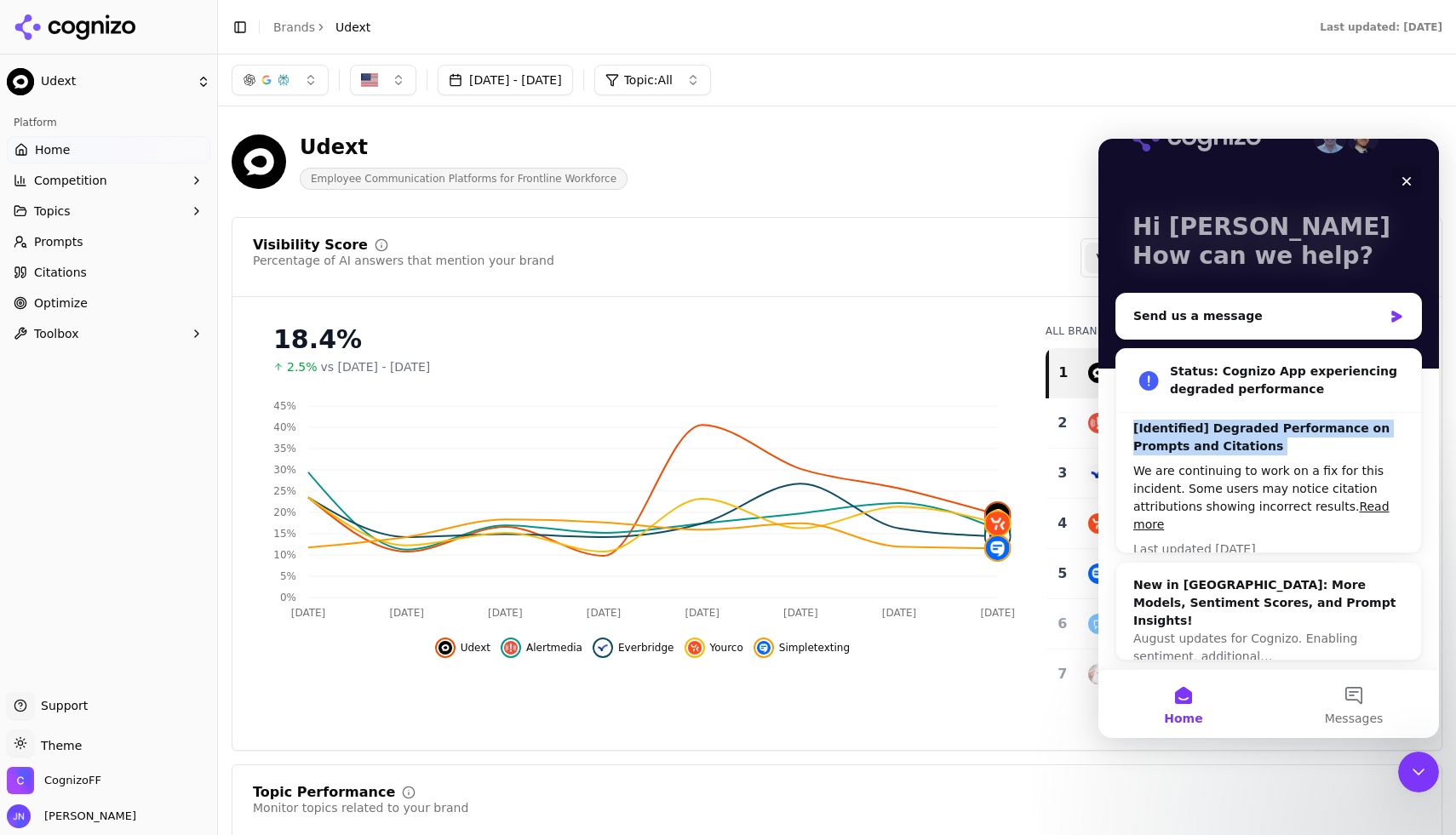
click at [1234, 444] on div "[Identified] Degraded Performance on Prompts and Citations" at bounding box center [1269, 437] width 271 height 36
click at [1218, 439] on div "[Identified] Degraded Performance on Prompts and Citations" at bounding box center [1269, 437] width 271 height 36
click at [1222, 493] on div "We are continuing to work on a fix for this incident. Some users may notice cit…" at bounding box center [1269, 498] width 271 height 71
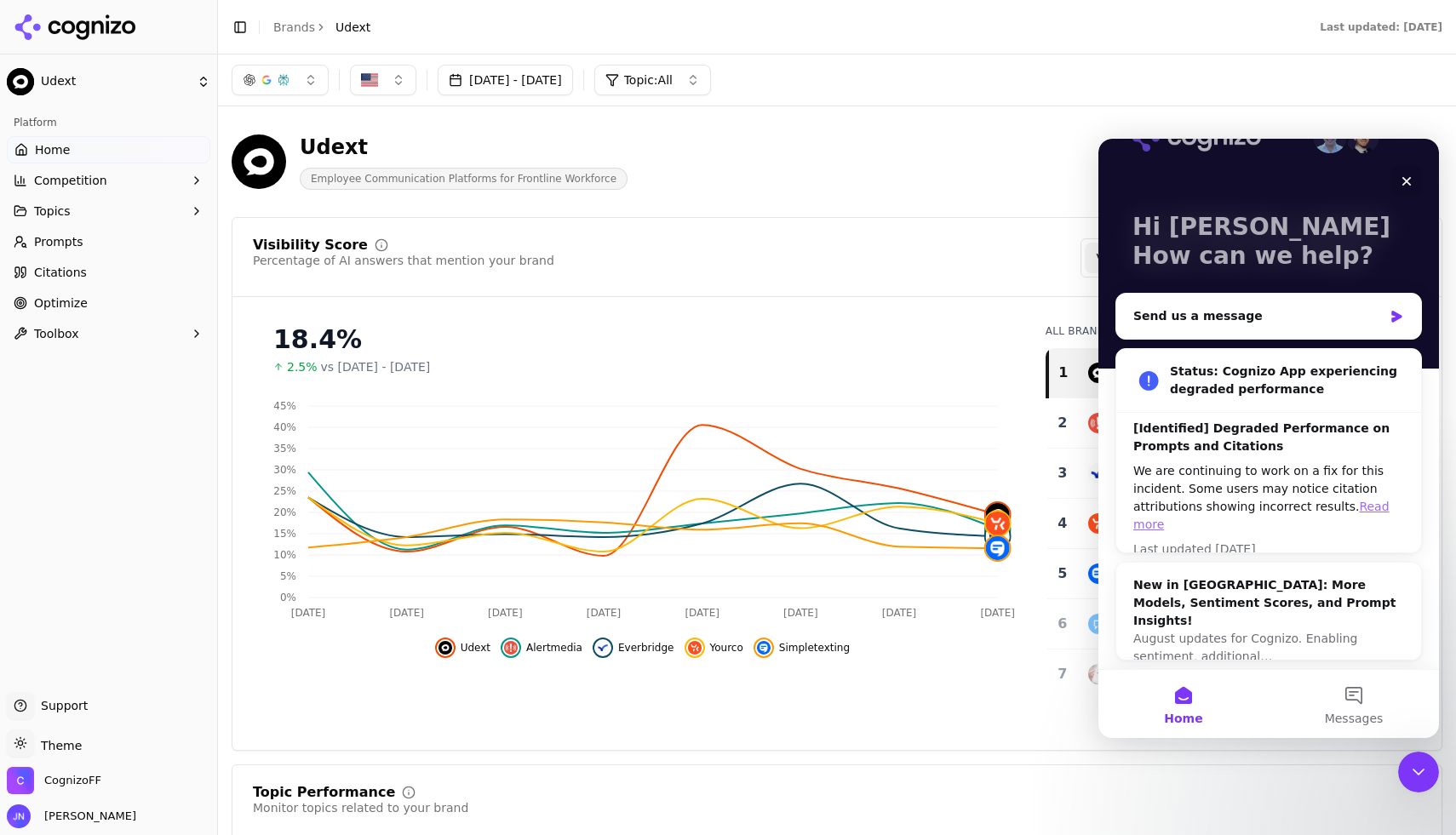
click at [1352, 510] on link "Read more" at bounding box center [1262, 515] width 256 height 31
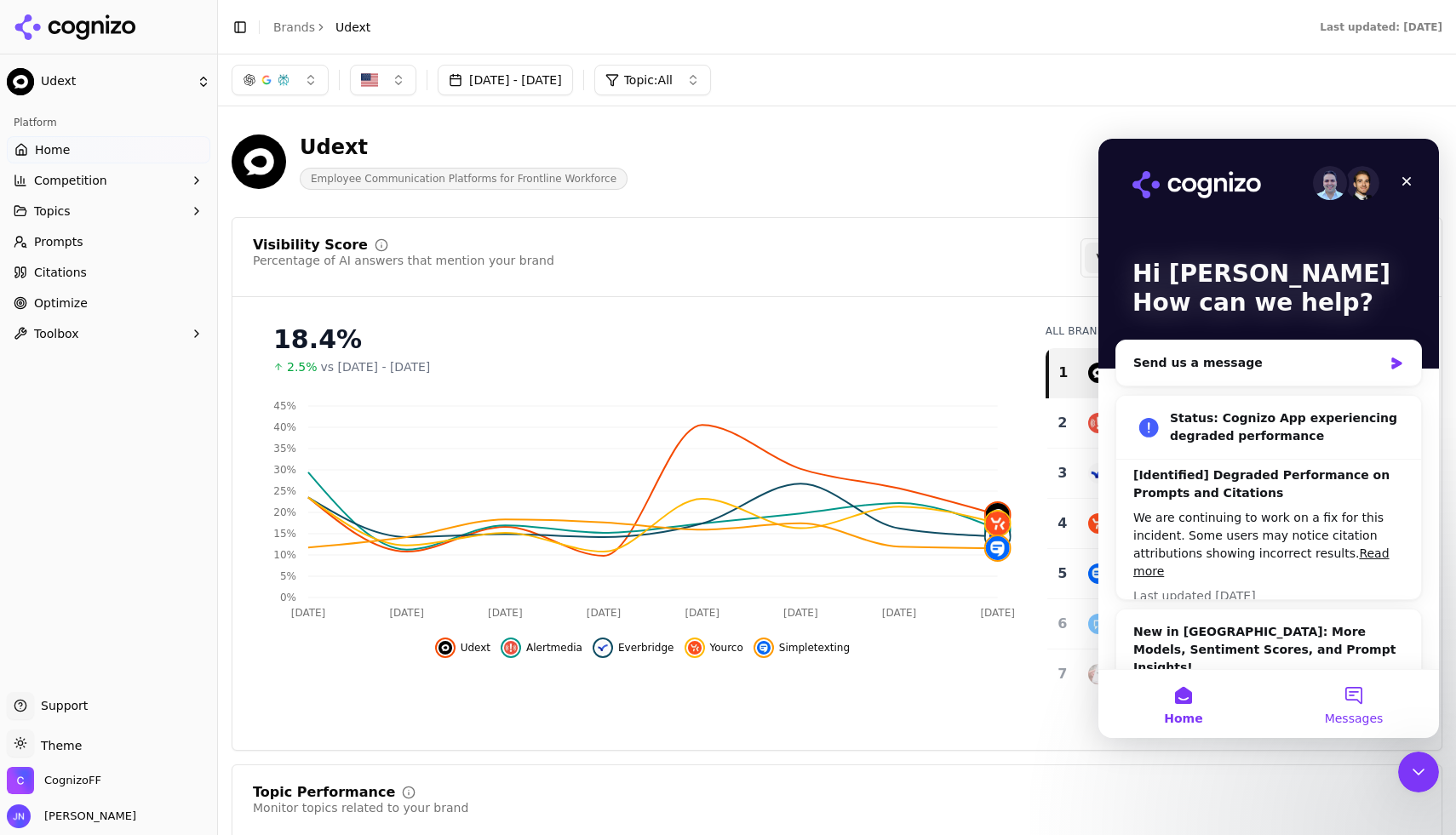
click at [1335, 697] on button "Messages" at bounding box center [1354, 704] width 170 height 68
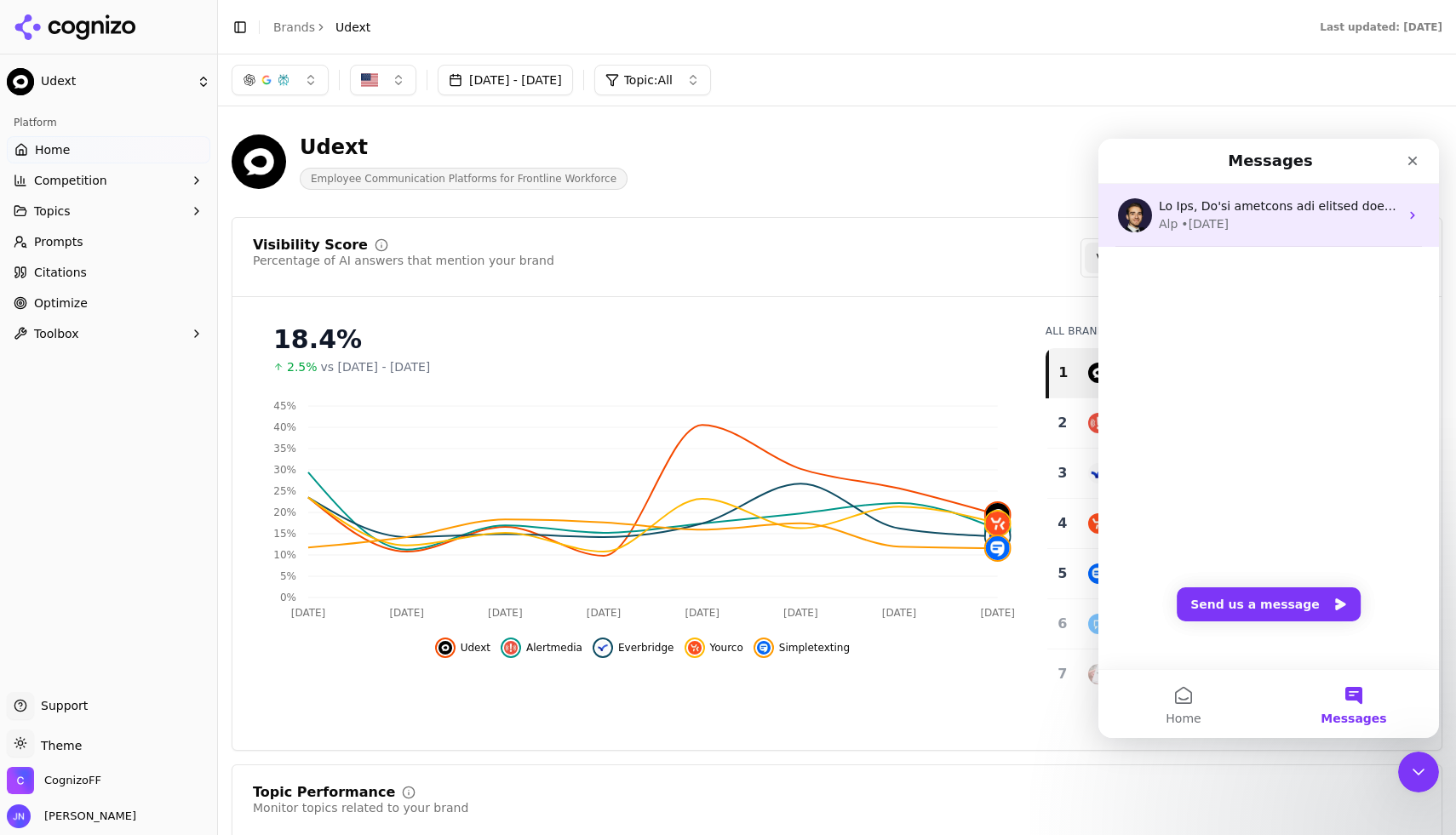
click at [1291, 235] on div "Alp • [DATE]" at bounding box center [1269, 215] width 341 height 63
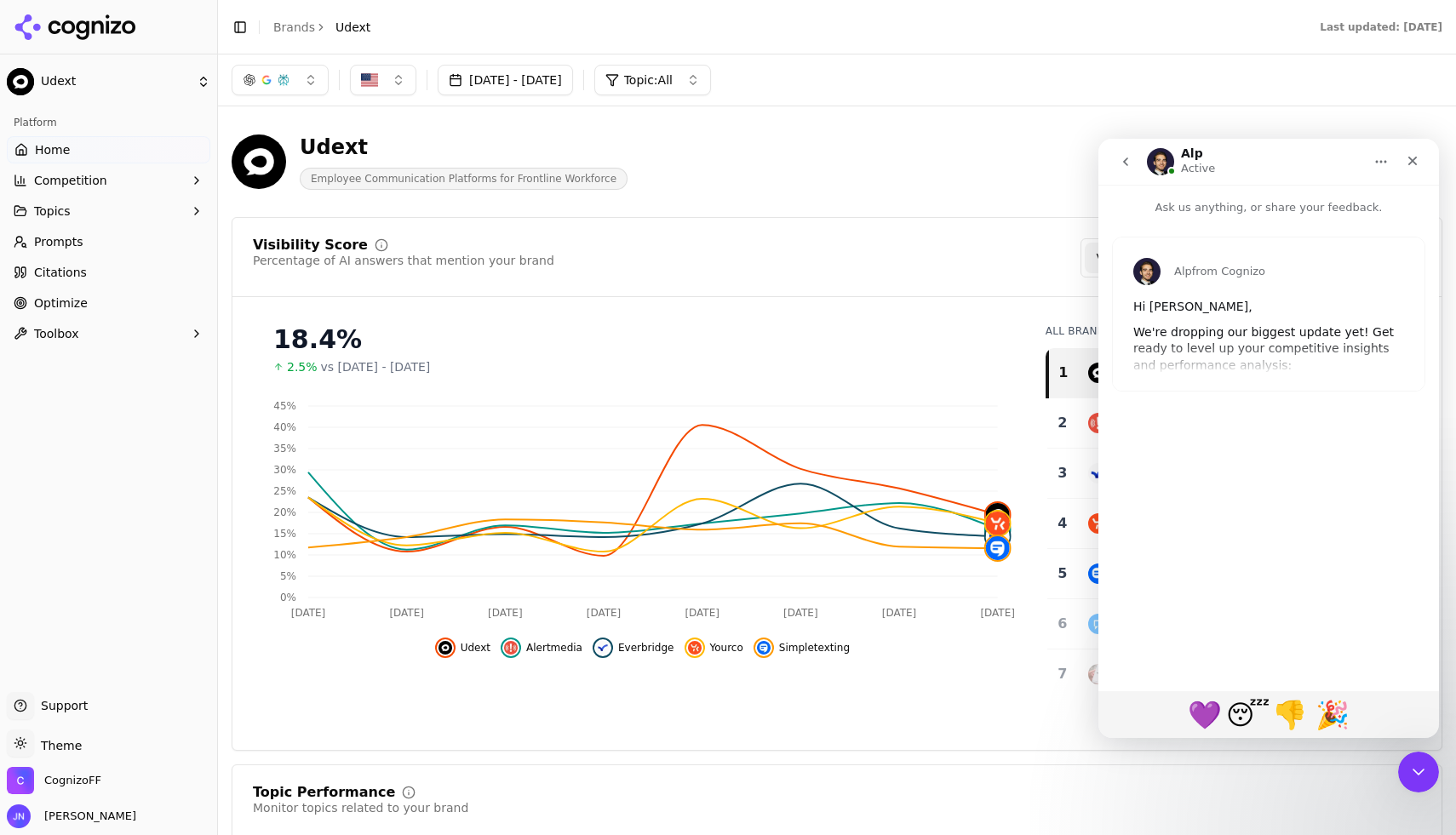
click at [1219, 358] on div "Alp from Cognizo Hi [PERSON_NAME], We're dropping our biggest update yet! Get r…" at bounding box center [1269, 313] width 311 height 153
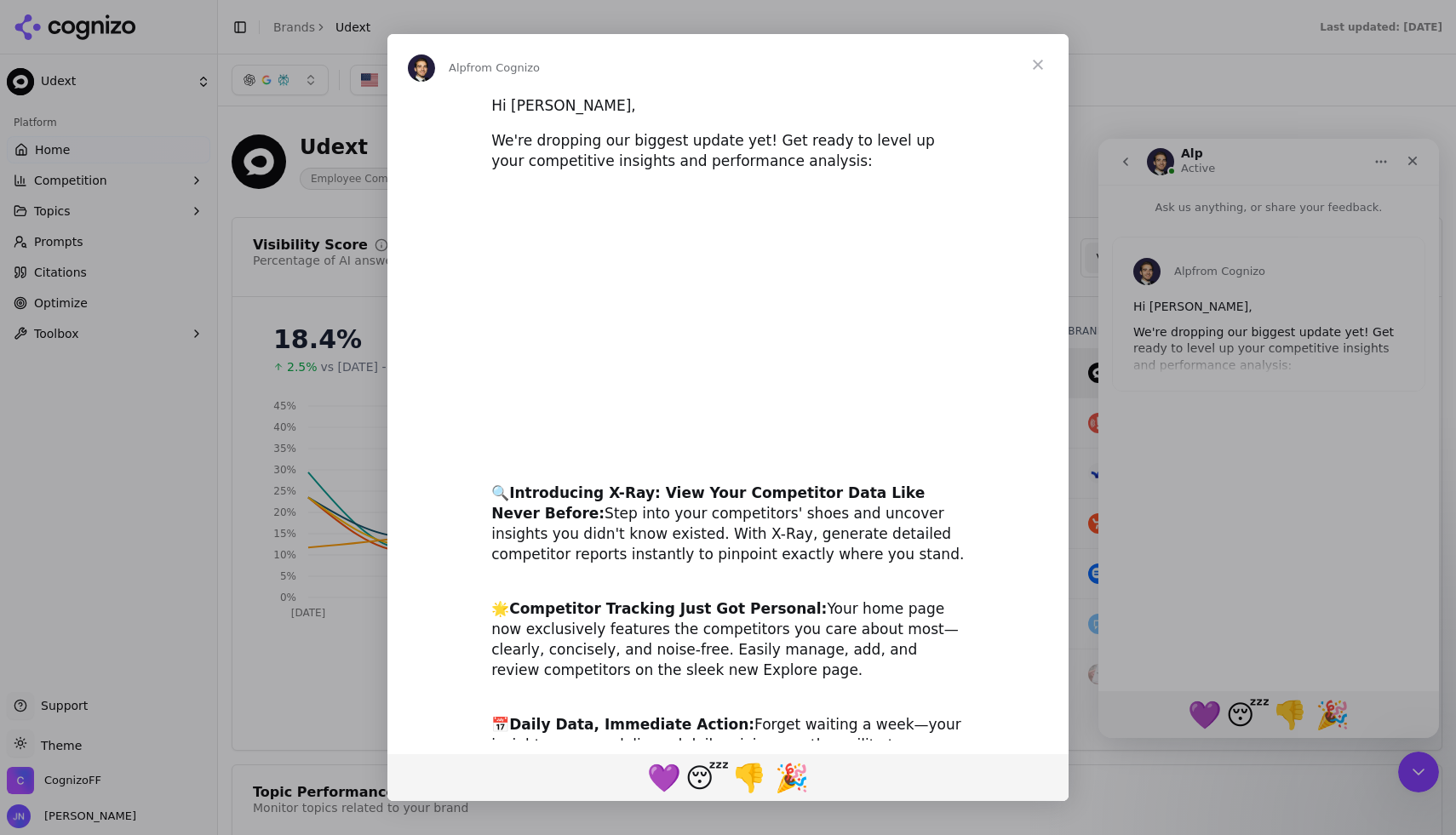
click at [1028, 79] on span "Close" at bounding box center [1038, 64] width 61 height 61
